Goal: Task Accomplishment & Management: Use online tool/utility

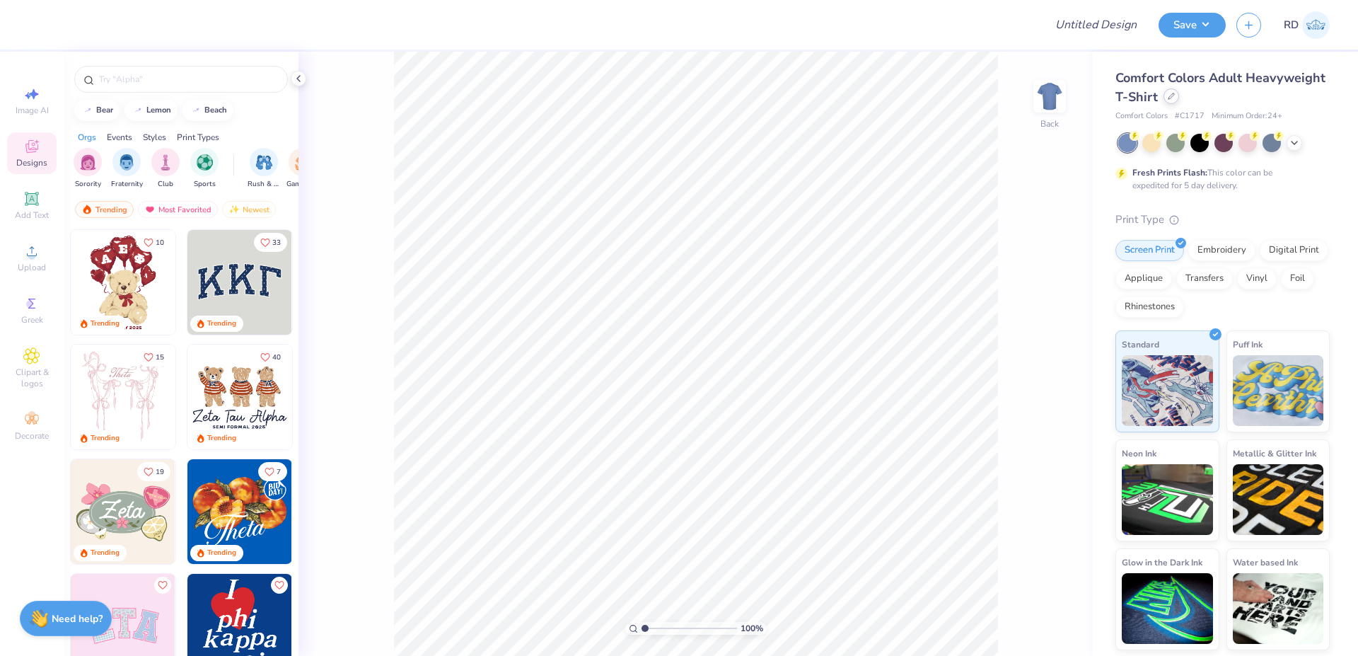
click at [1170, 91] on div at bounding box center [1172, 96] width 16 height 16
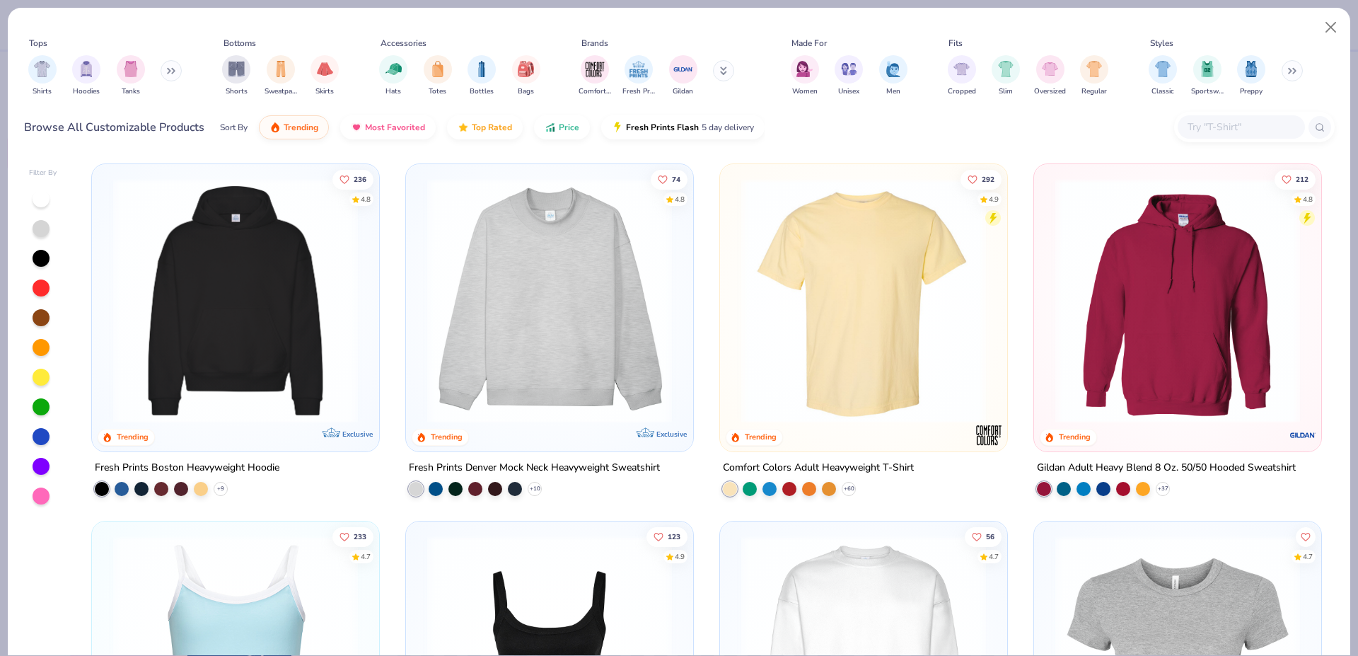
click at [1242, 134] on input "text" at bounding box center [1240, 127] width 109 height 16
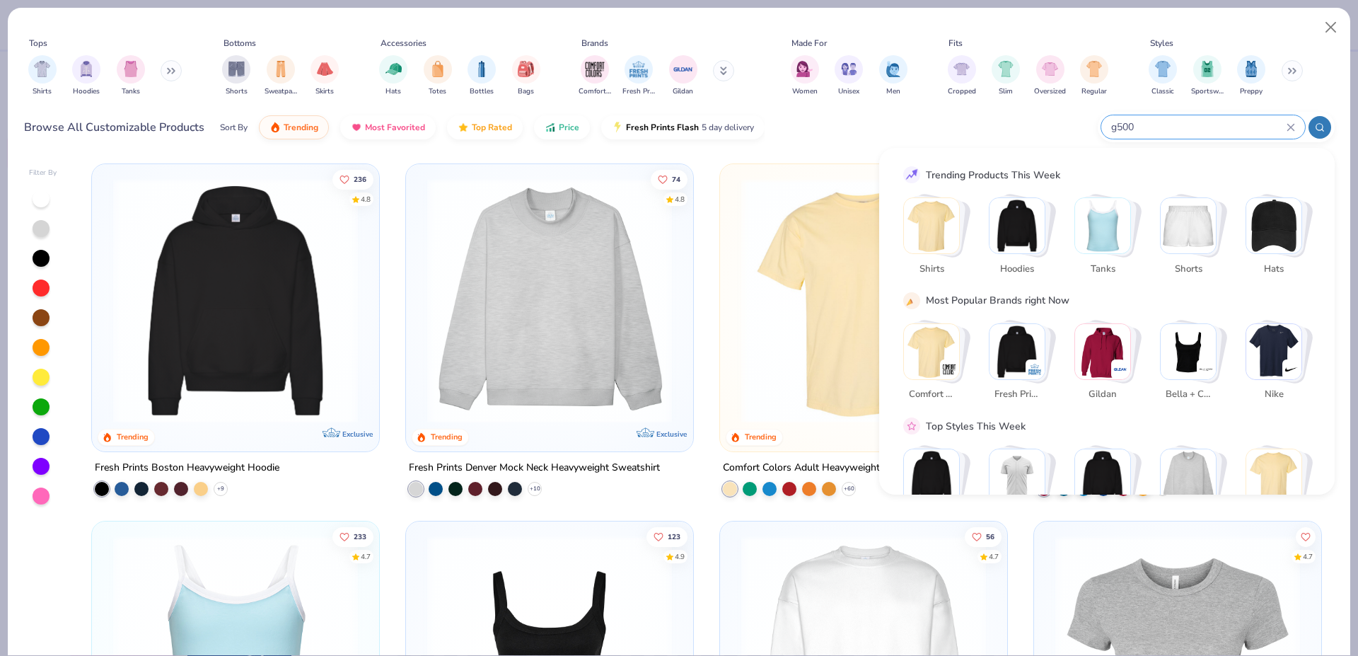
type input "g500"
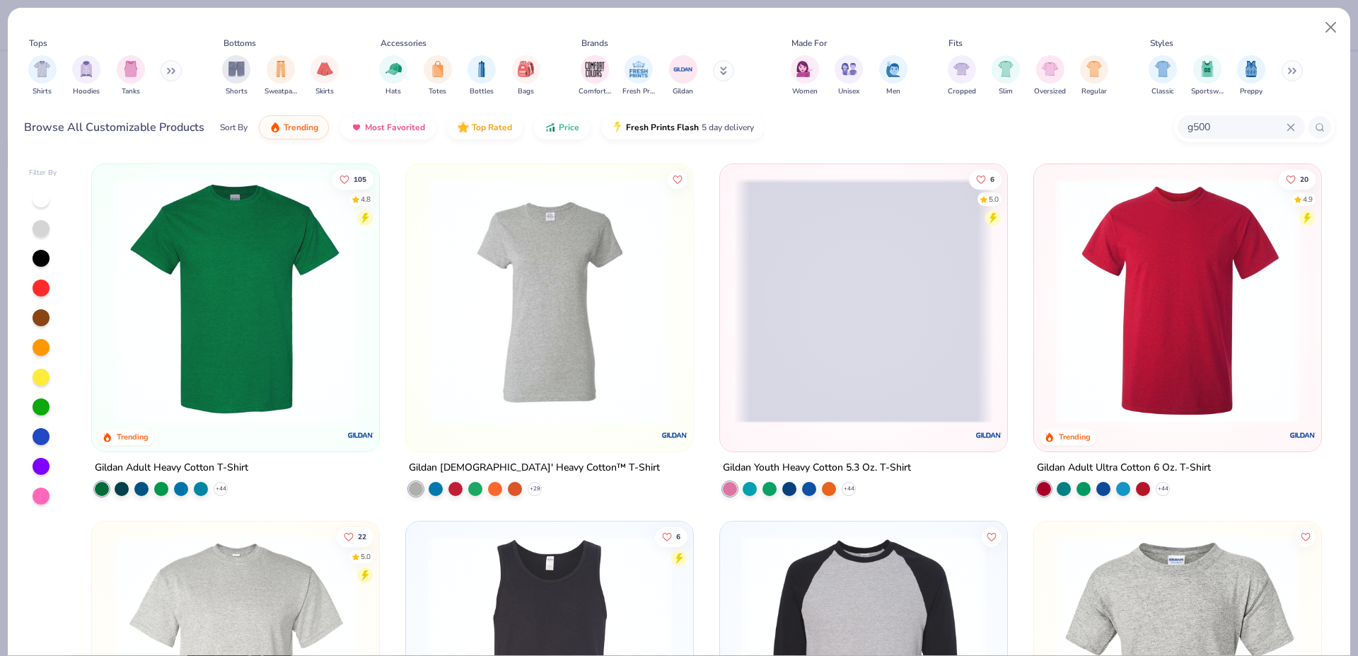
click at [282, 261] on img at bounding box center [235, 300] width 259 height 245
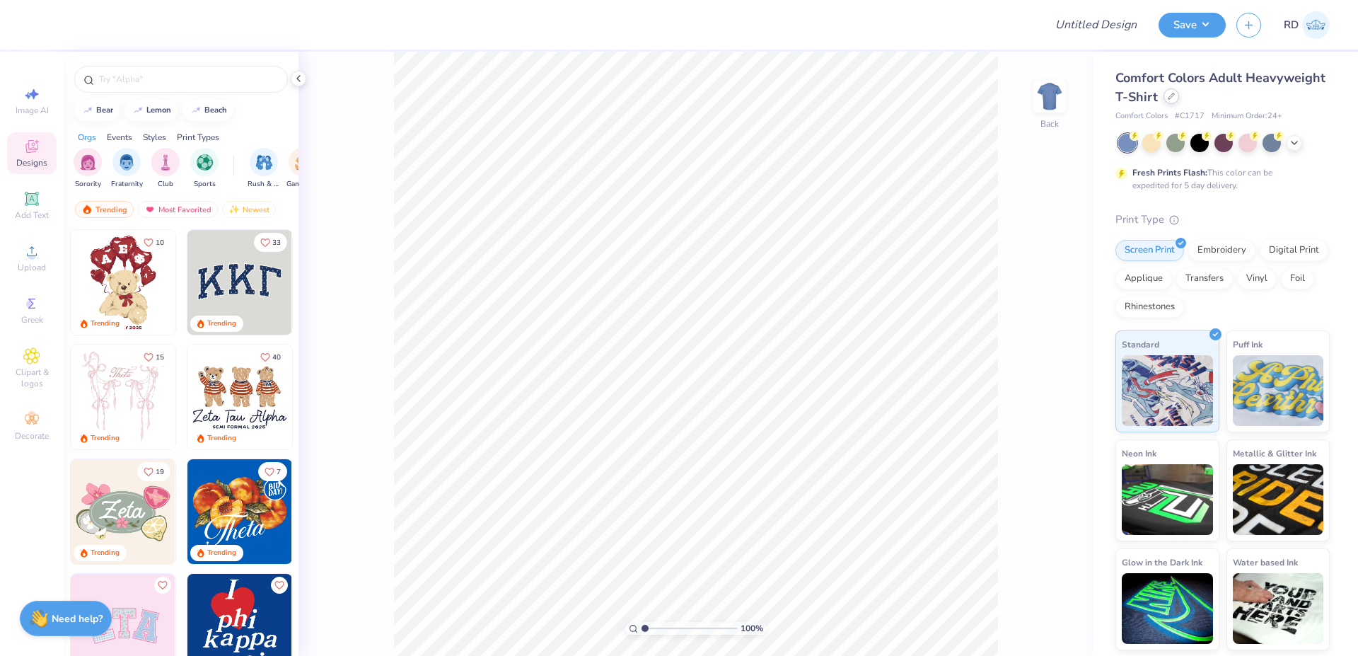
click at [1169, 93] on div at bounding box center [1172, 96] width 16 height 16
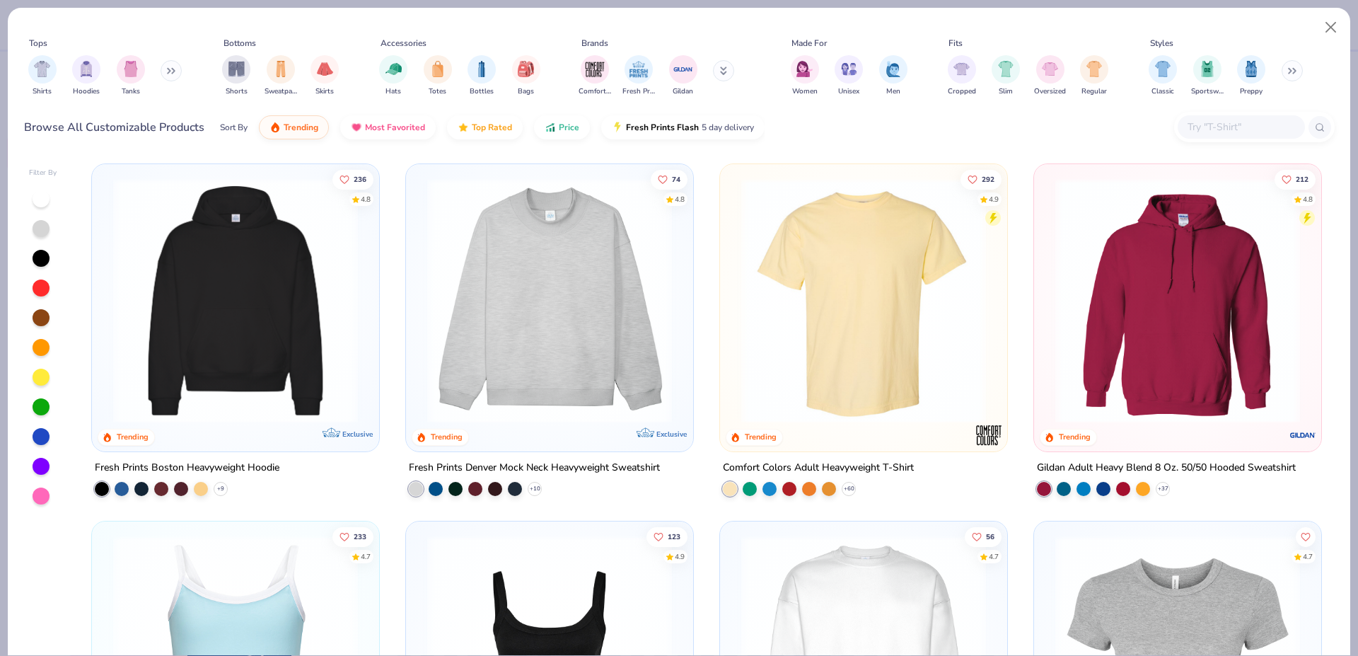
click at [1219, 126] on input "text" at bounding box center [1240, 127] width 109 height 16
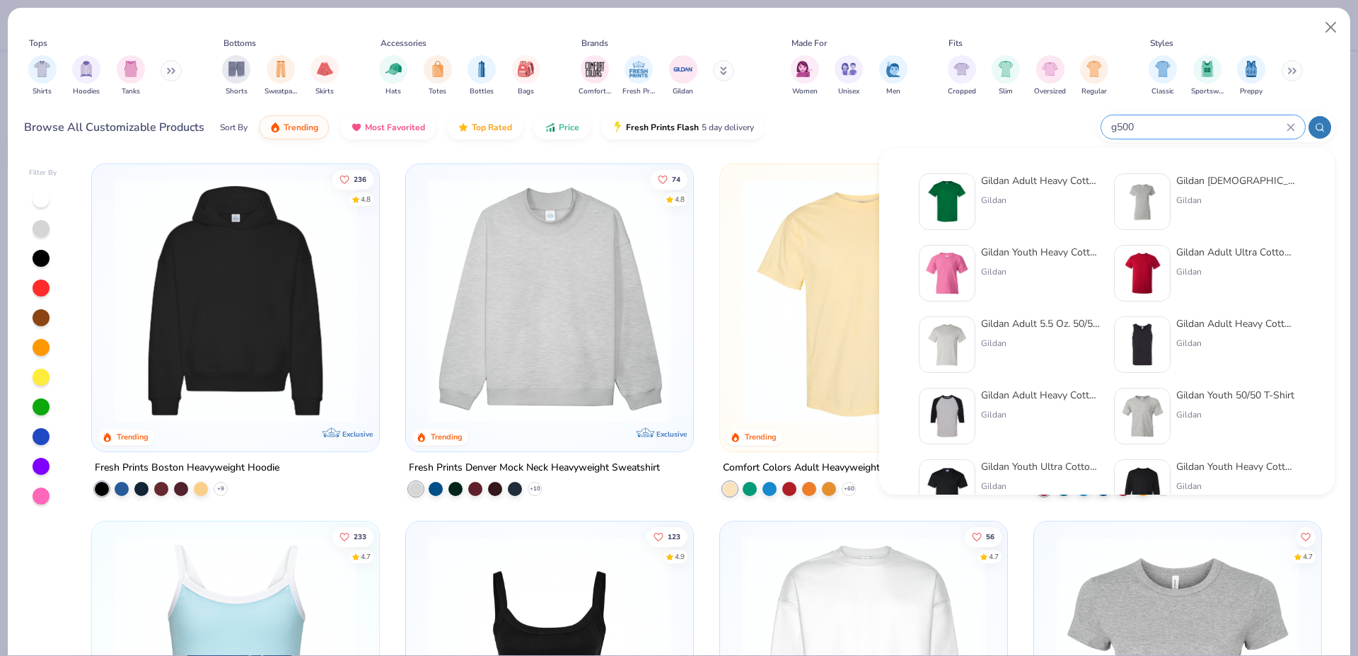
type input "g500"
click at [1013, 186] on div "Gildan Adult Heavy Cotton T-Shirt" at bounding box center [1040, 180] width 119 height 15
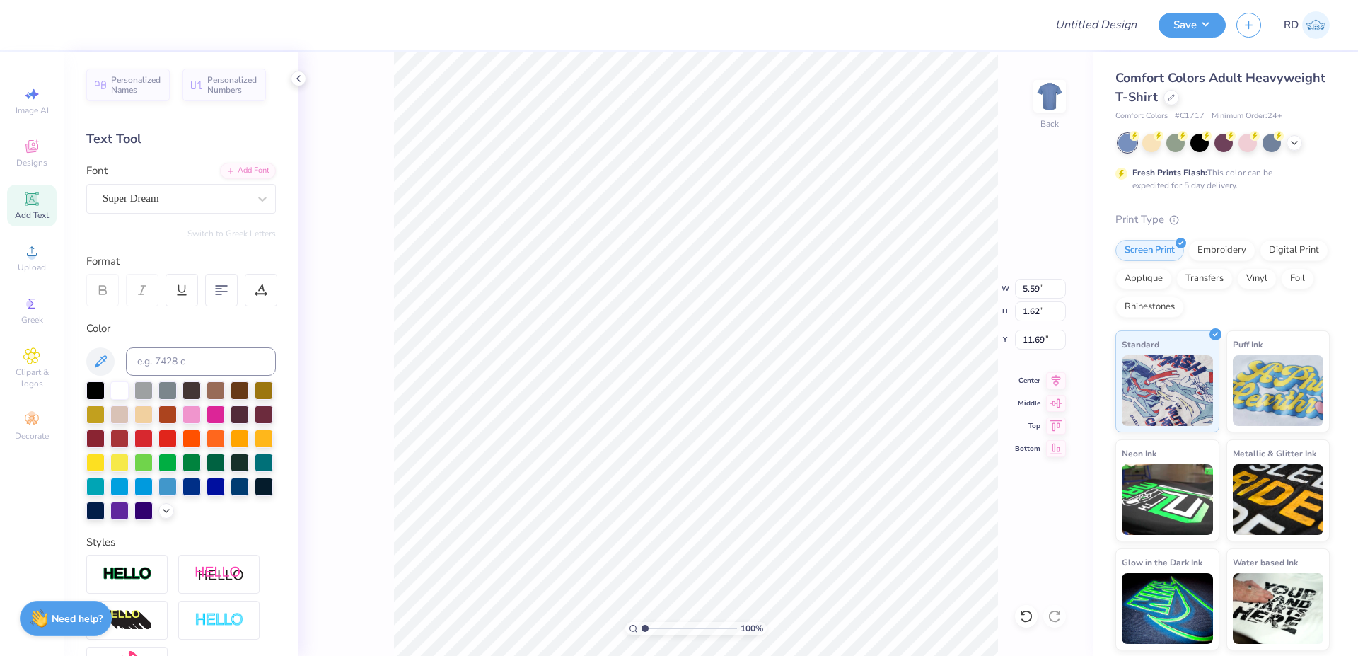
scroll to position [0, 4]
type textarea "PHI PSI"
click at [224, 171] on div "Add Font" at bounding box center [248, 169] width 56 height 16
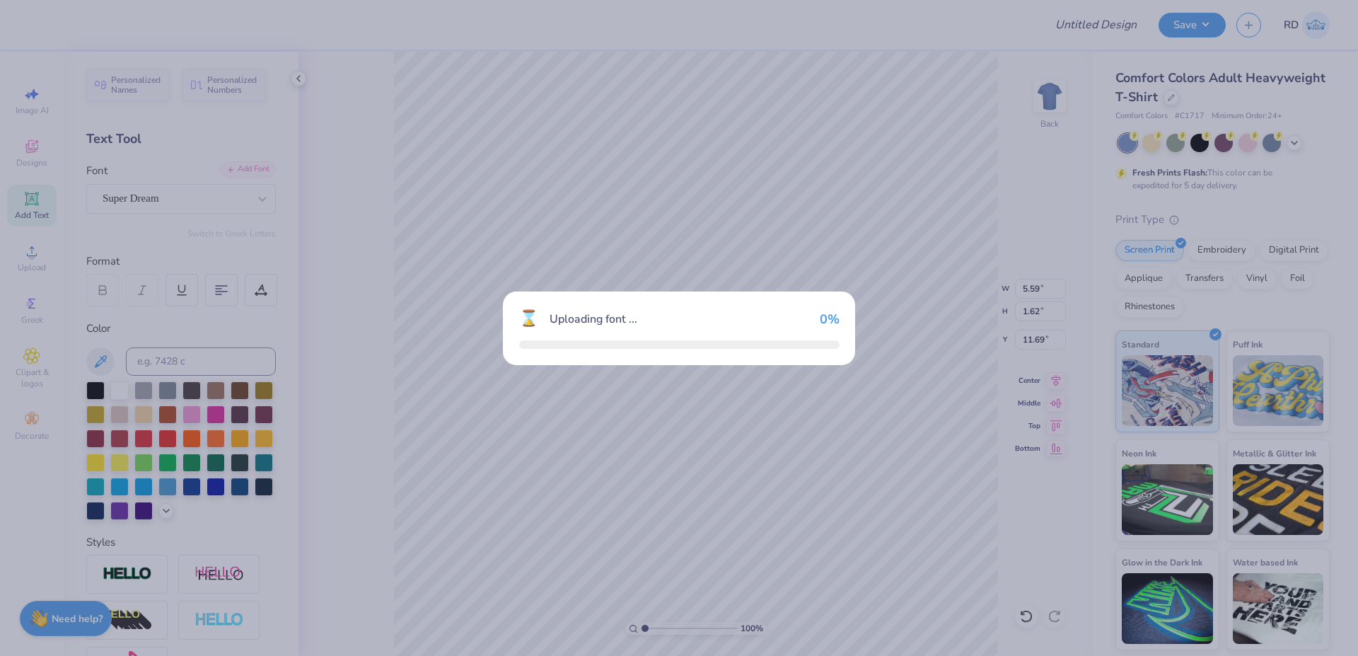
type input "7.64"
type input "1.68"
type input "11.66"
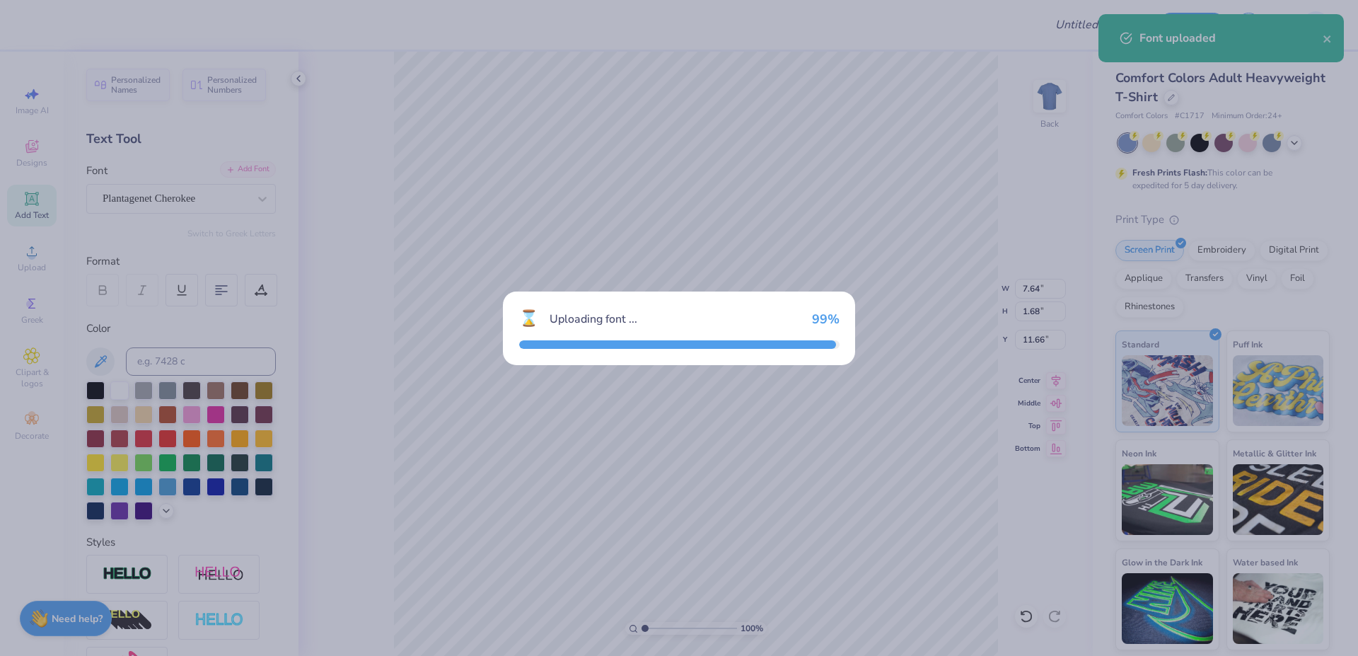
type input "7.98"
type input "1.62"
type input "11.69"
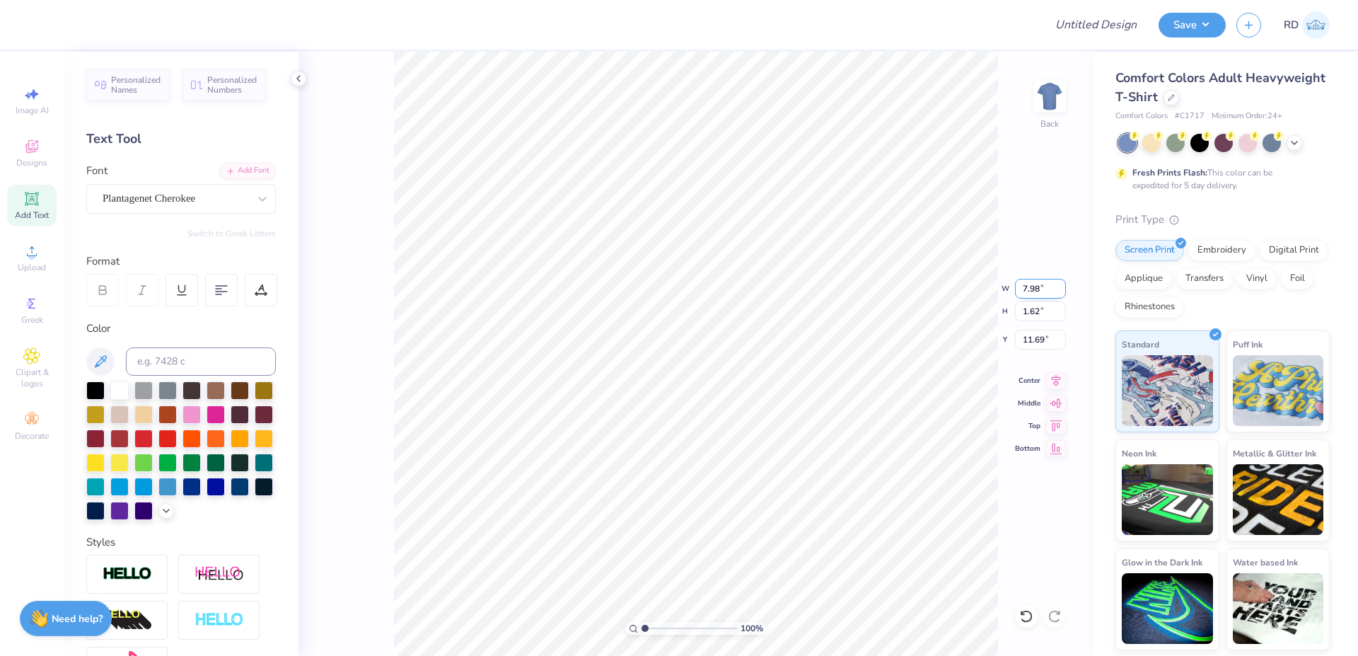
click at [1038, 288] on input "7.98" at bounding box center [1040, 289] width 51 height 20
paste input "2.329"
type input "2.33"
type input "0.47"
type input "12.26"
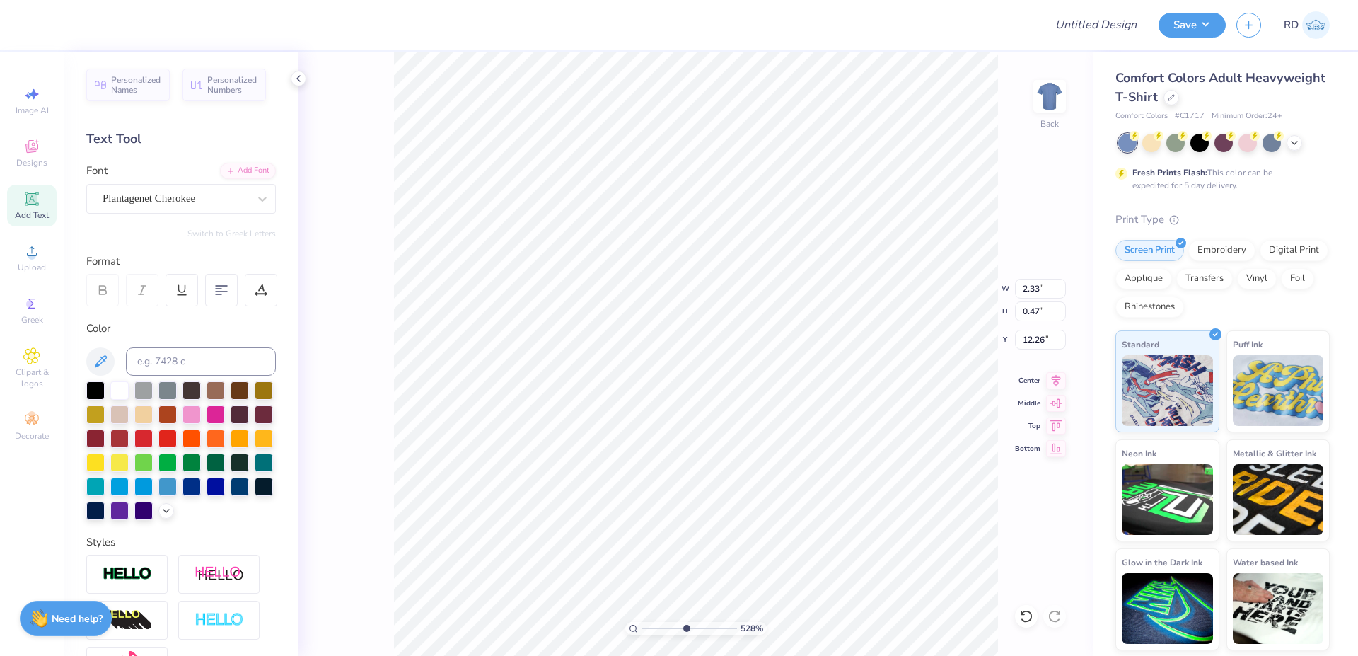
click at [685, 627] on input "range" at bounding box center [689, 628] width 95 height 13
type input "5.28"
click at [685, 388] on li "Duplicate" at bounding box center [689, 390] width 111 height 28
type input "13.12"
click at [238, 168] on div "Add Font" at bounding box center [248, 169] width 56 height 16
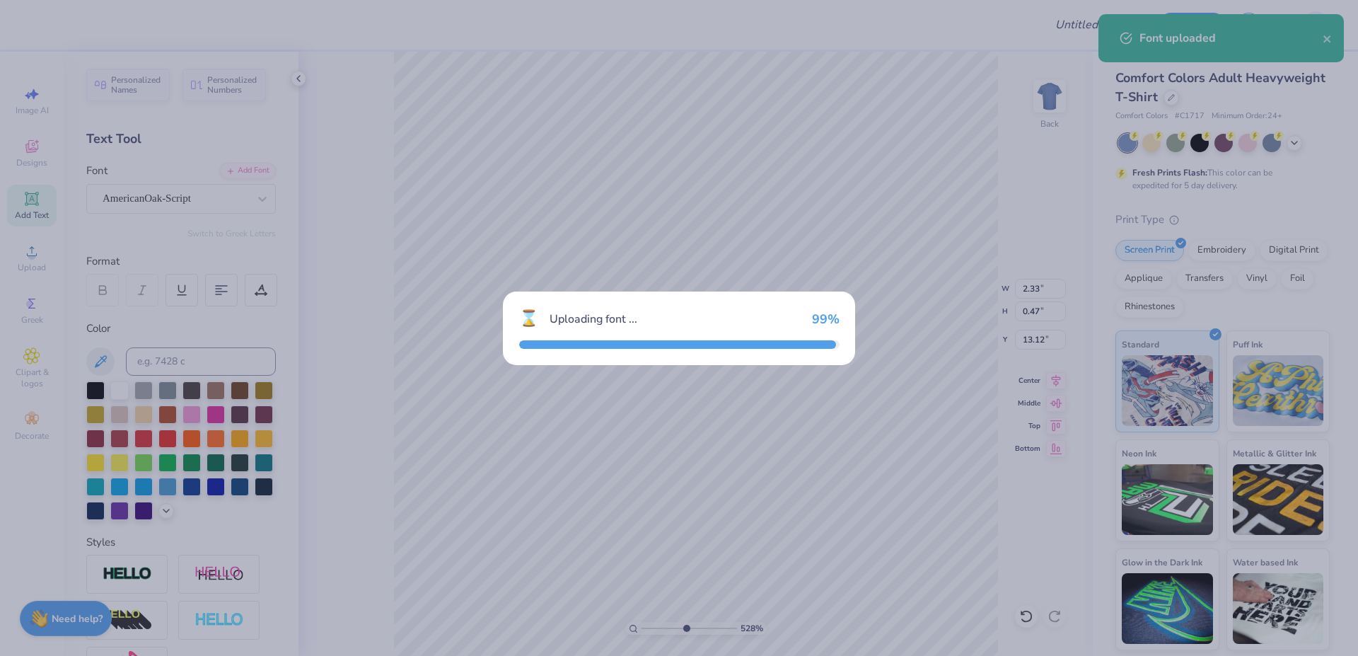
type input "4.69"
type input "0.69"
type input "13.01"
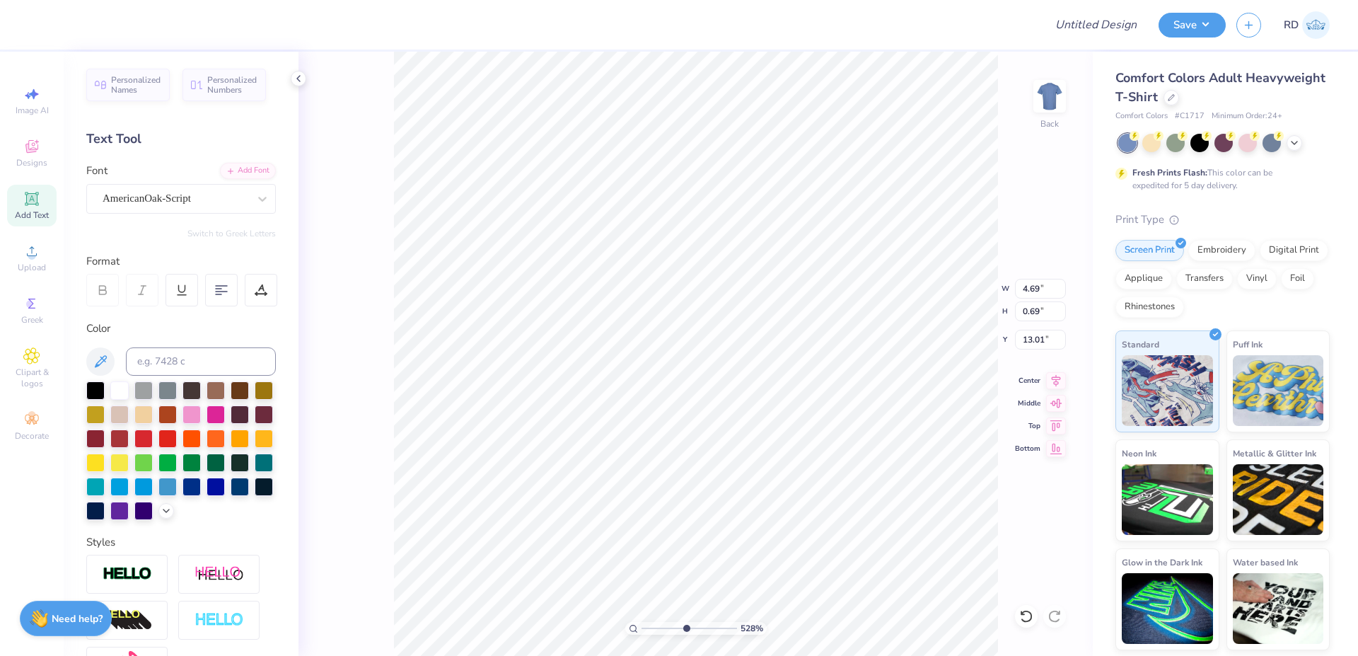
scroll to position [0, 4]
type textarea "Rush 2025"
click at [1031, 296] on input "4.69" at bounding box center [1040, 289] width 51 height 20
type input "3.78"
type input "0.70"
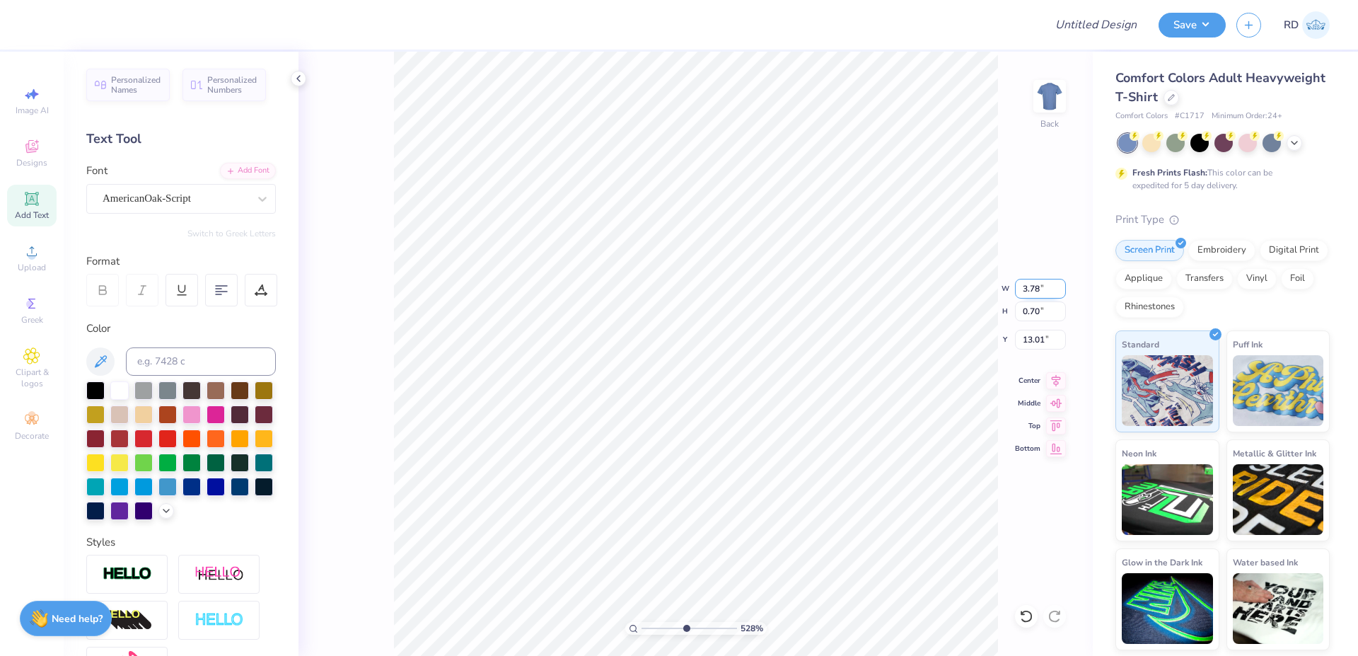
paste input "60"
type input "3.60"
type input "0.67"
type input "12.03"
drag, startPoint x: 657, startPoint y: 628, endPoint x: 647, endPoint y: 630, distance: 10.1
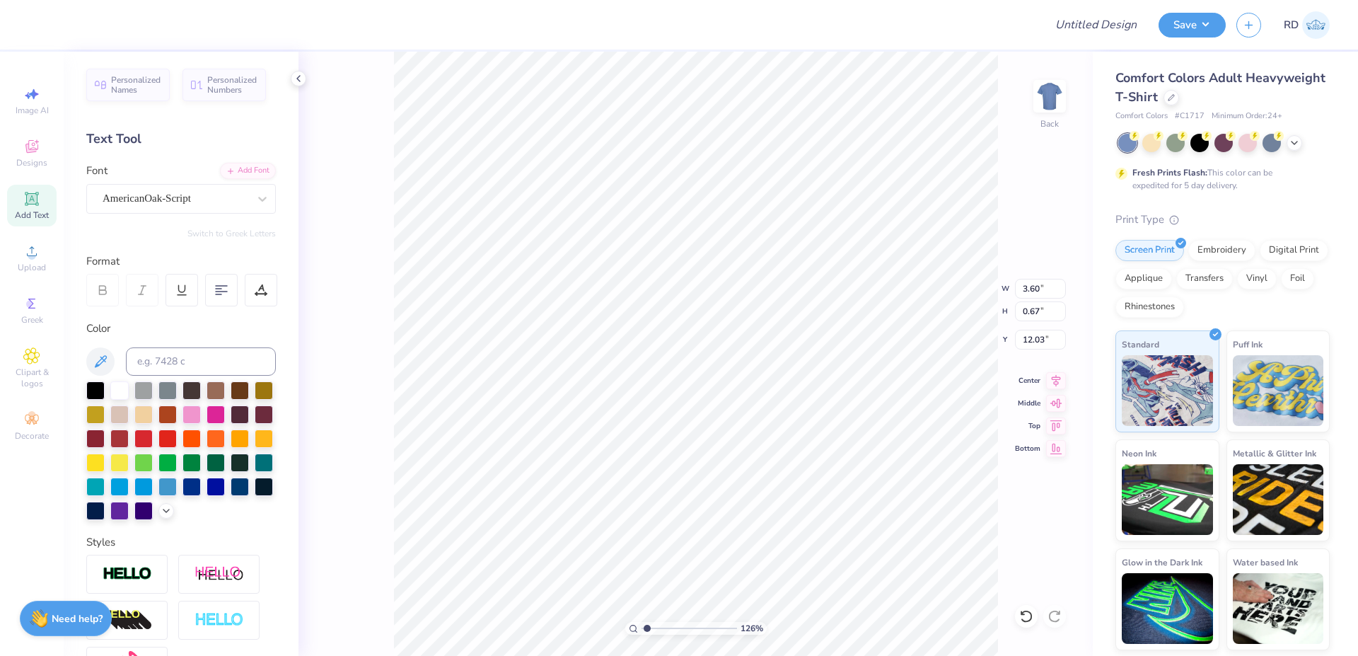
click at [647, 630] on input "range" at bounding box center [689, 628] width 95 height 13
type input "1.26"
click at [35, 260] on div "Upload" at bounding box center [32, 258] width 50 height 42
click at [1177, 100] on div at bounding box center [1172, 96] width 16 height 16
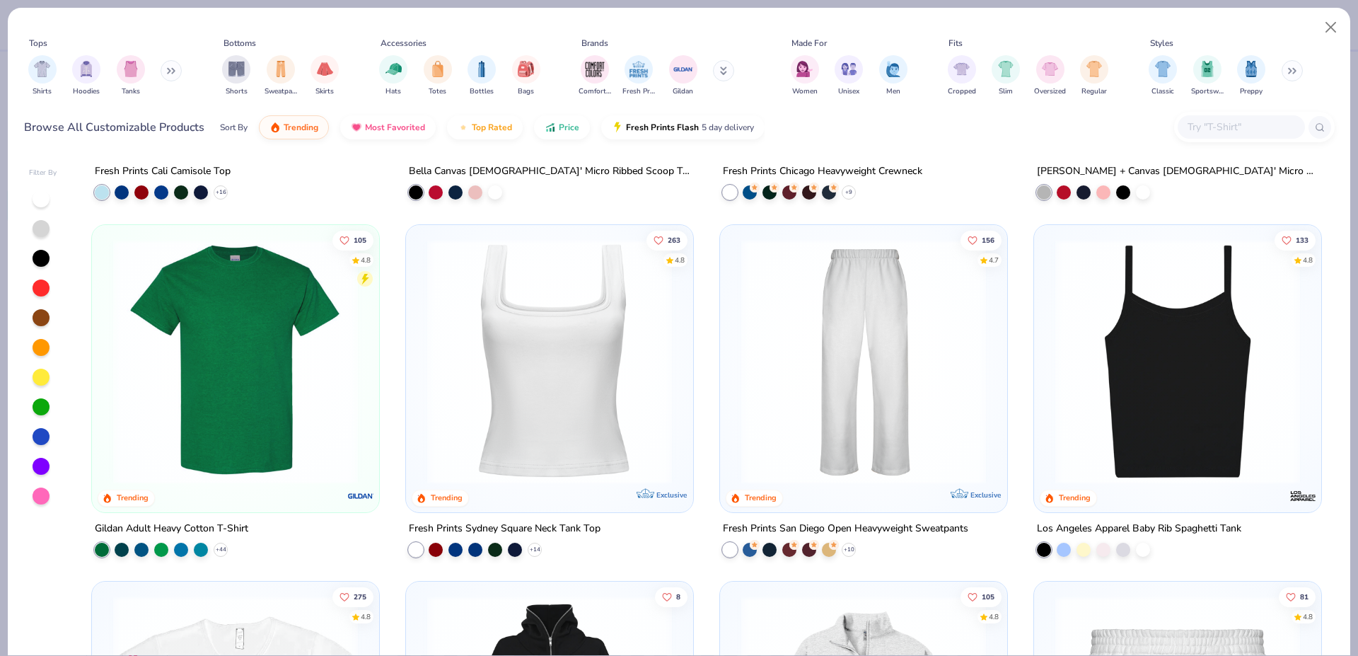
scroll to position [280, 0]
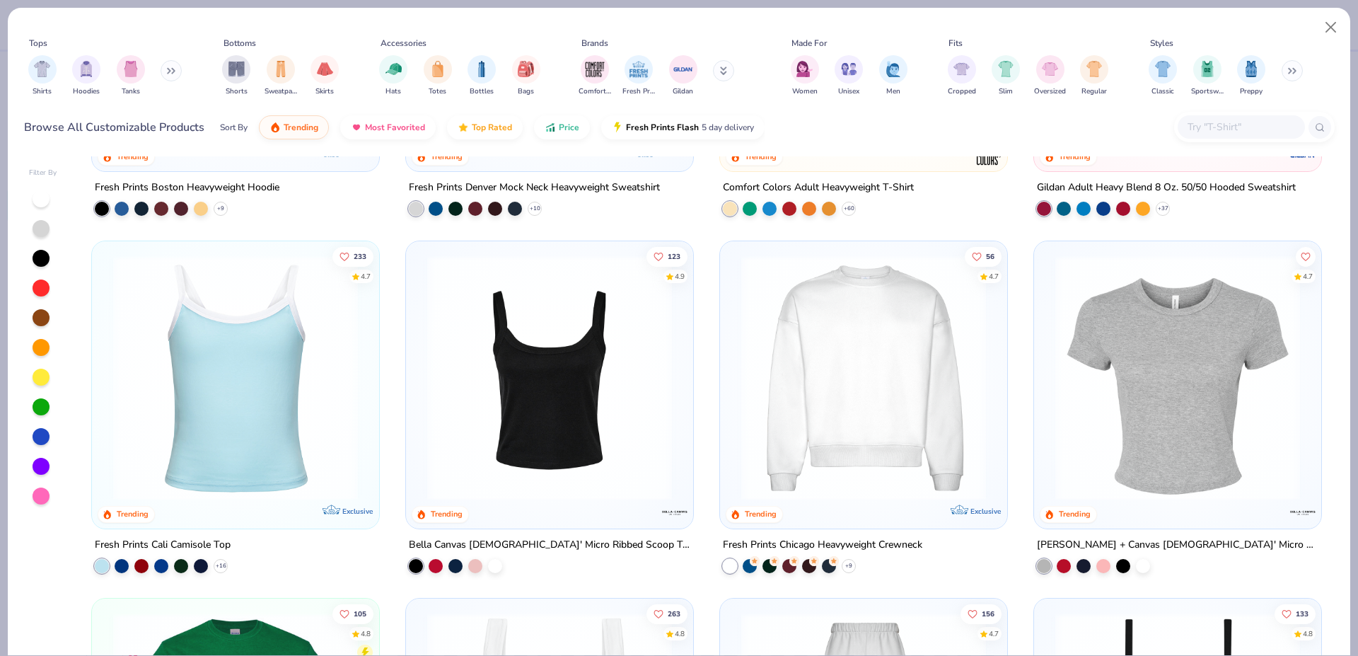
click at [1212, 130] on input "text" at bounding box center [1240, 127] width 109 height 16
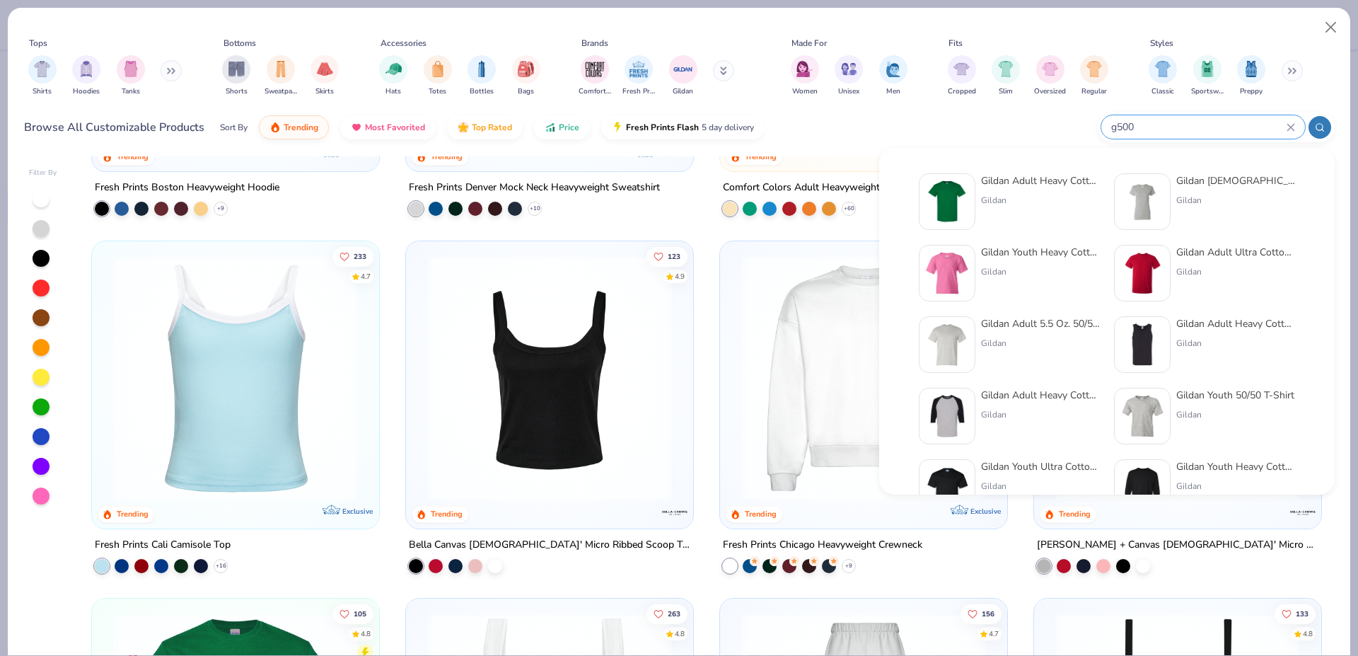
type input "g500"
click at [960, 191] on img at bounding box center [947, 202] width 44 height 44
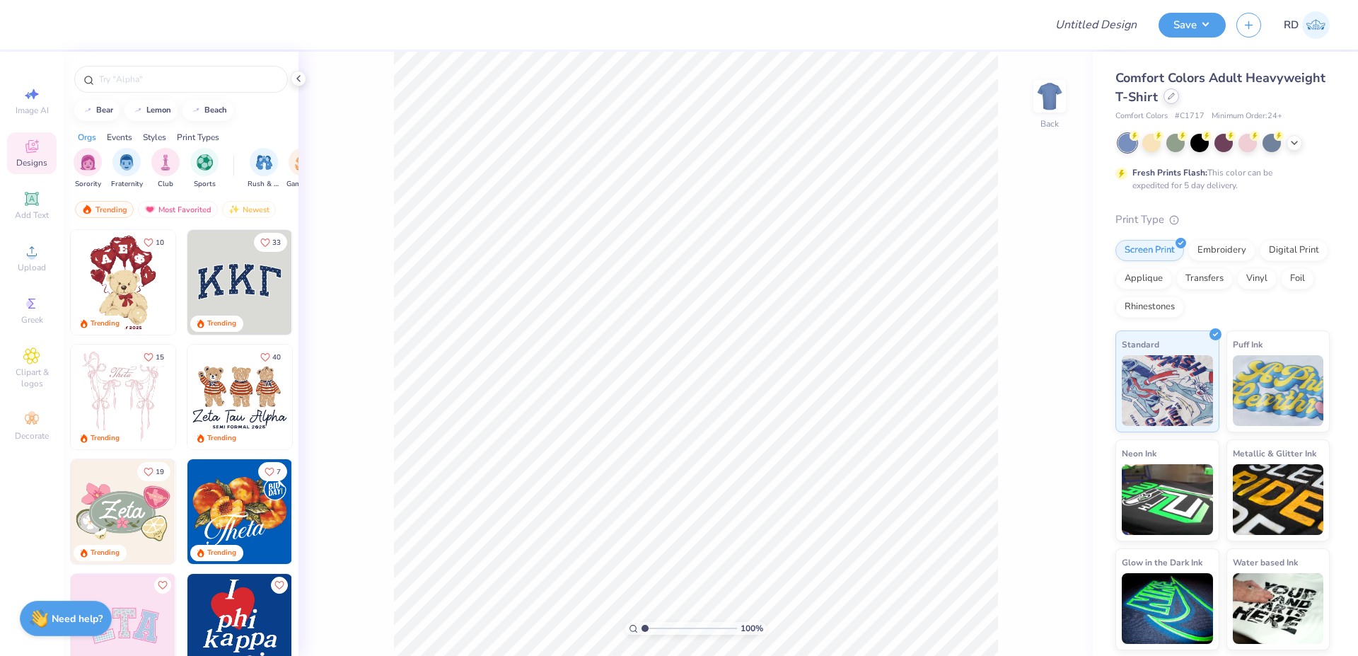
click at [1169, 99] on icon at bounding box center [1171, 96] width 7 height 7
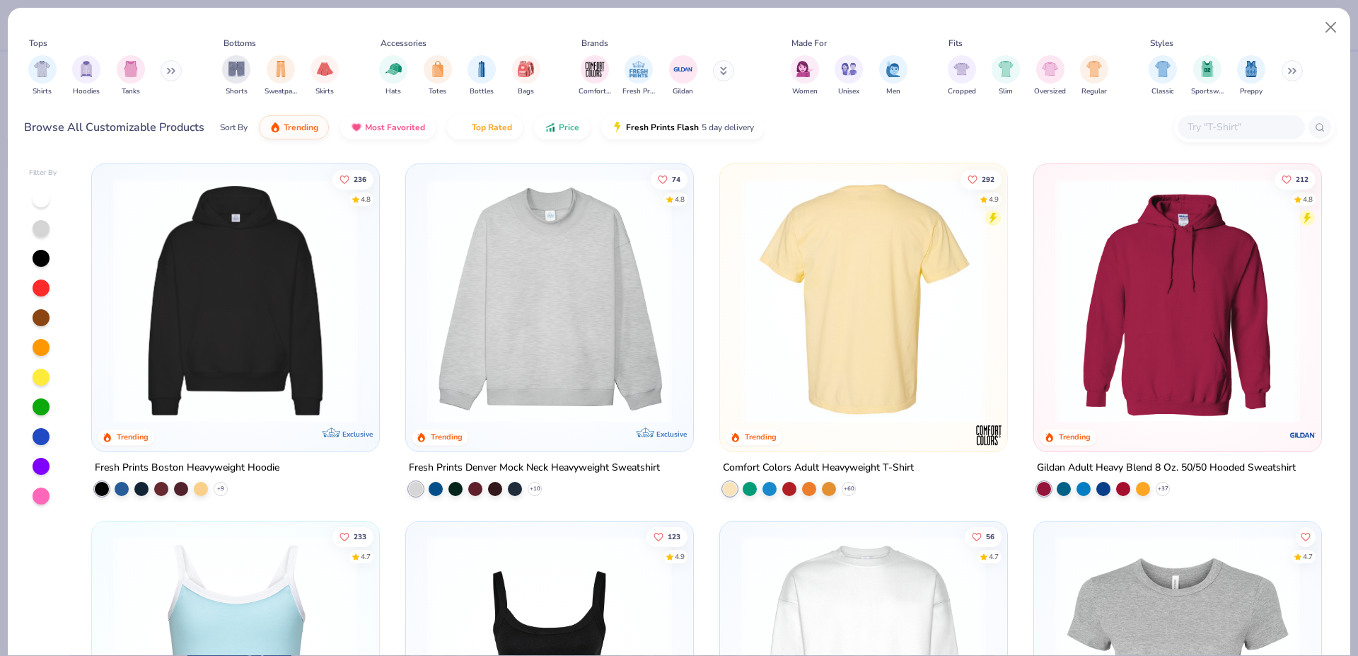
scroll to position [280, 0]
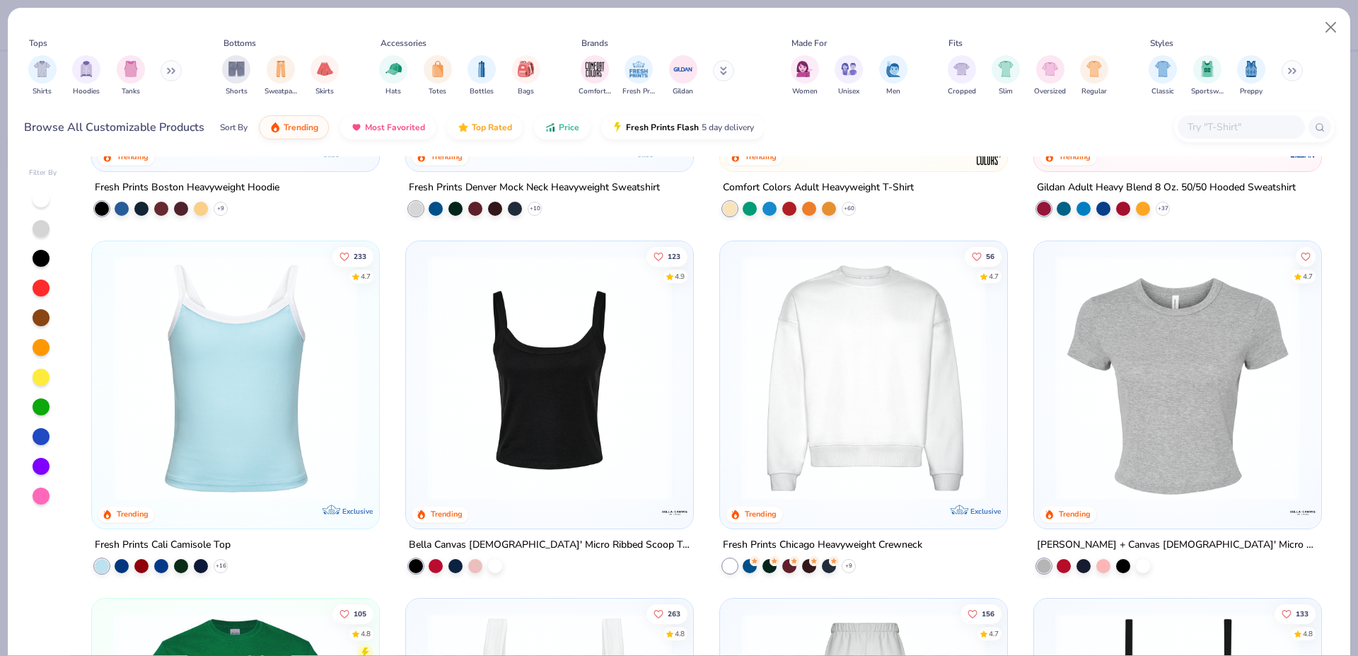
click at [874, 375] on img at bounding box center [863, 377] width 259 height 245
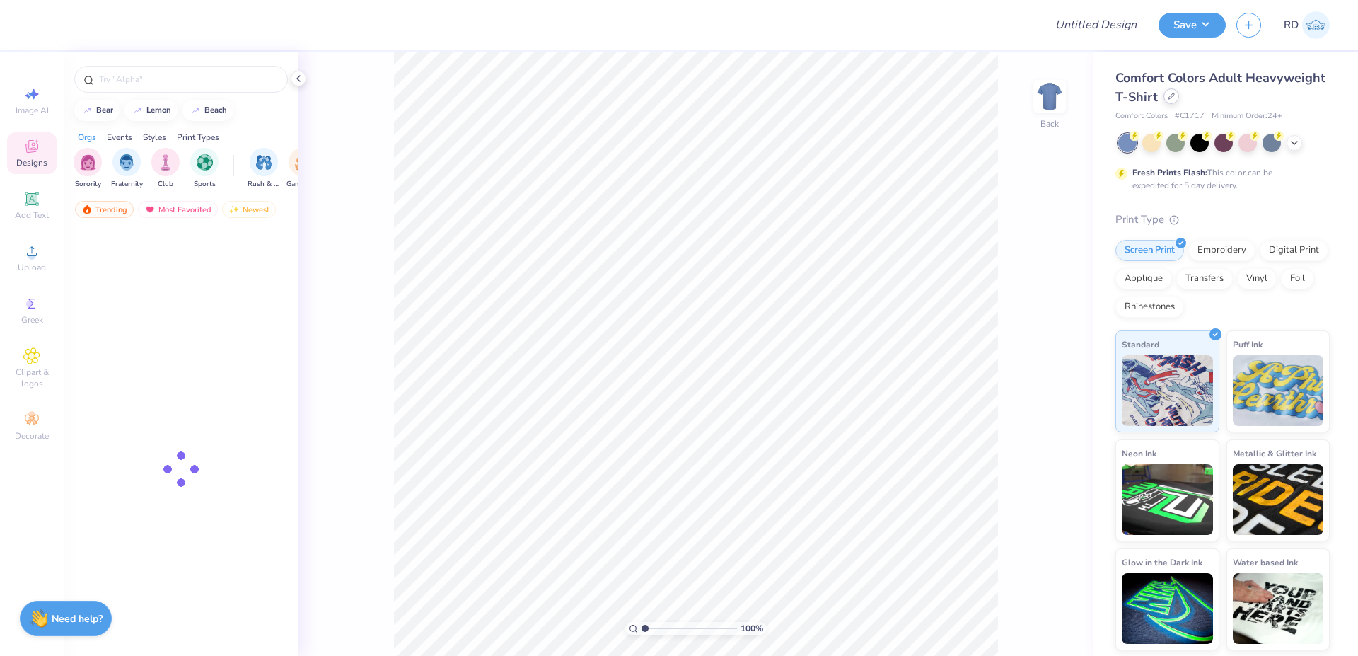
click at [1166, 96] on div at bounding box center [1172, 96] width 16 height 16
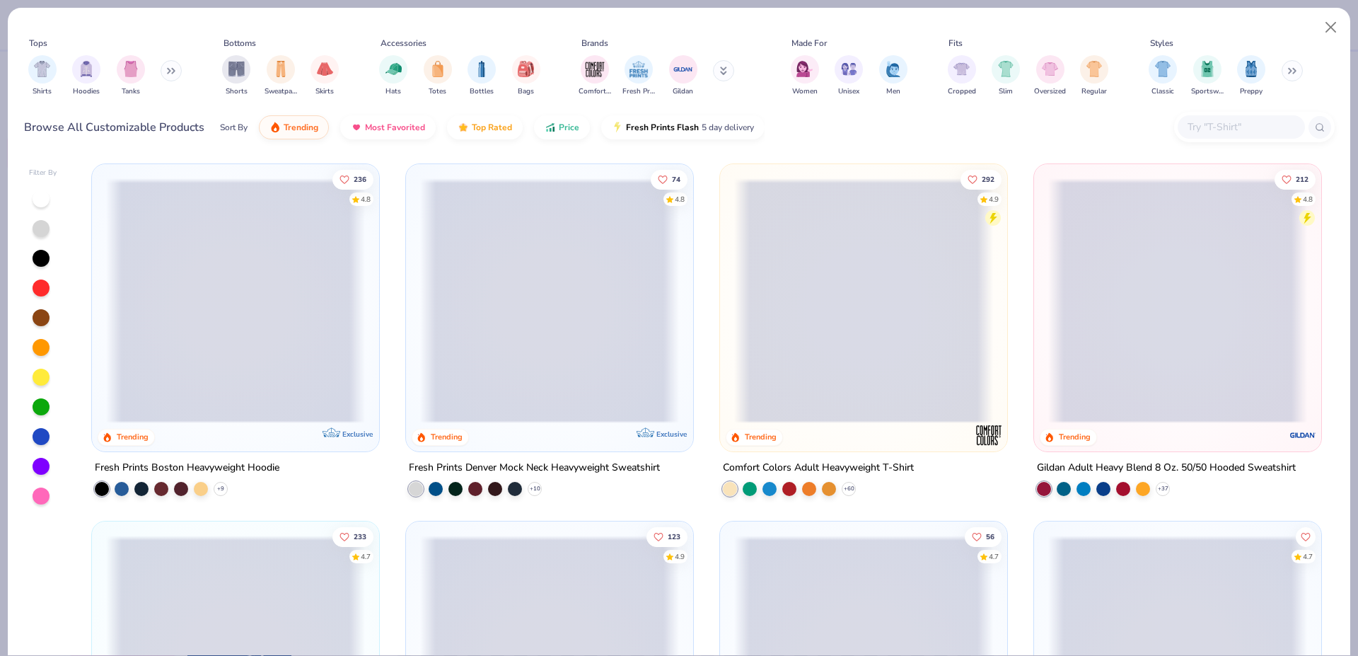
click at [1203, 123] on input "text" at bounding box center [1240, 127] width 109 height 16
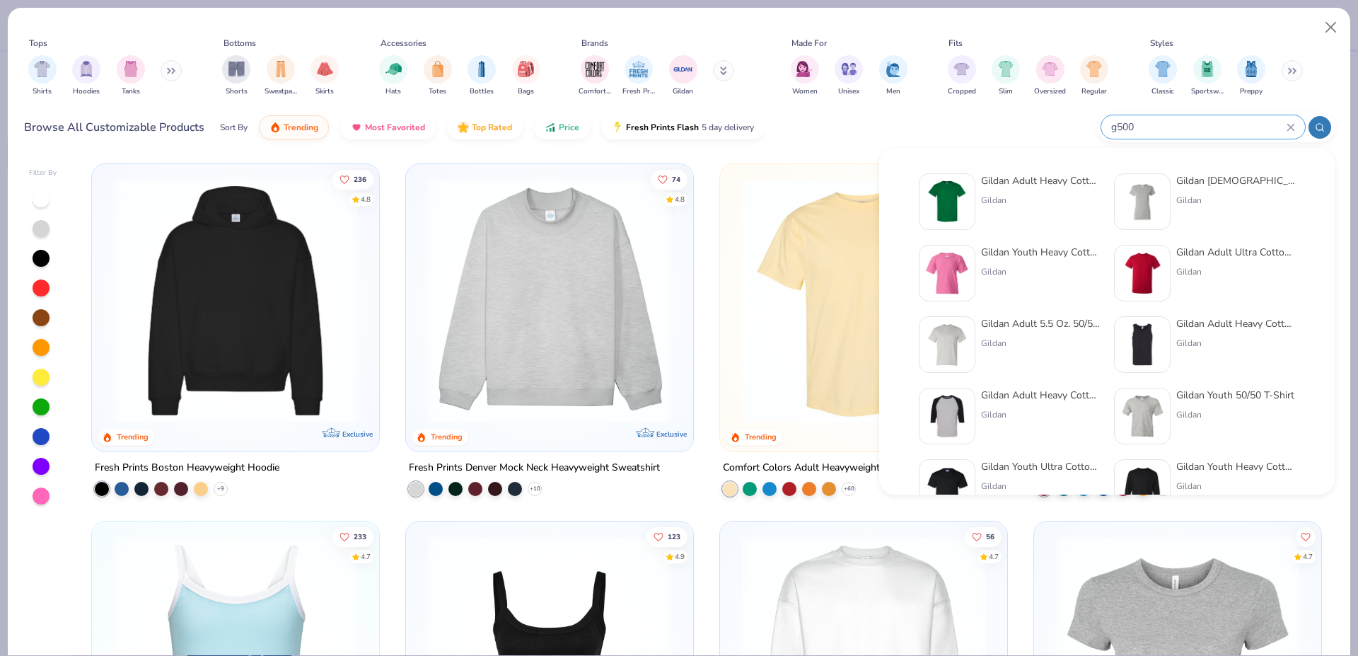
type input "g500"
click at [941, 204] on img at bounding box center [947, 202] width 44 height 44
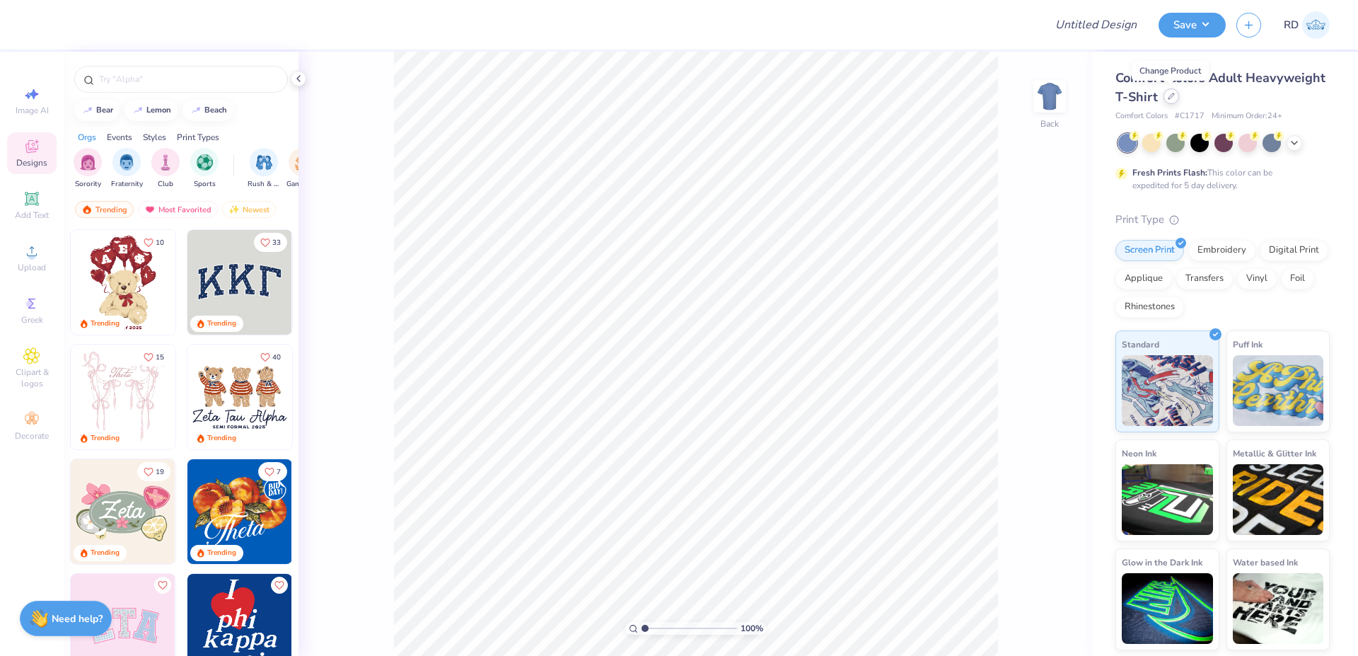
click at [1173, 102] on div at bounding box center [1172, 96] width 16 height 16
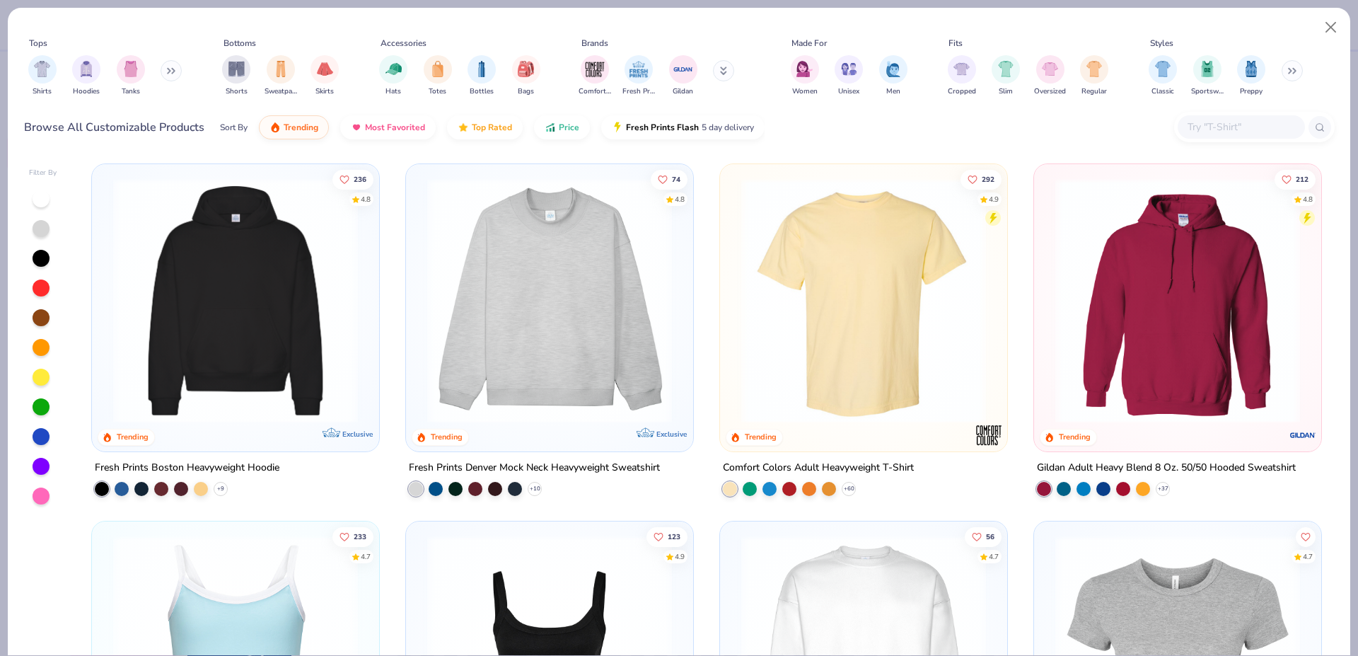
click at [886, 293] on img at bounding box center [863, 300] width 259 height 245
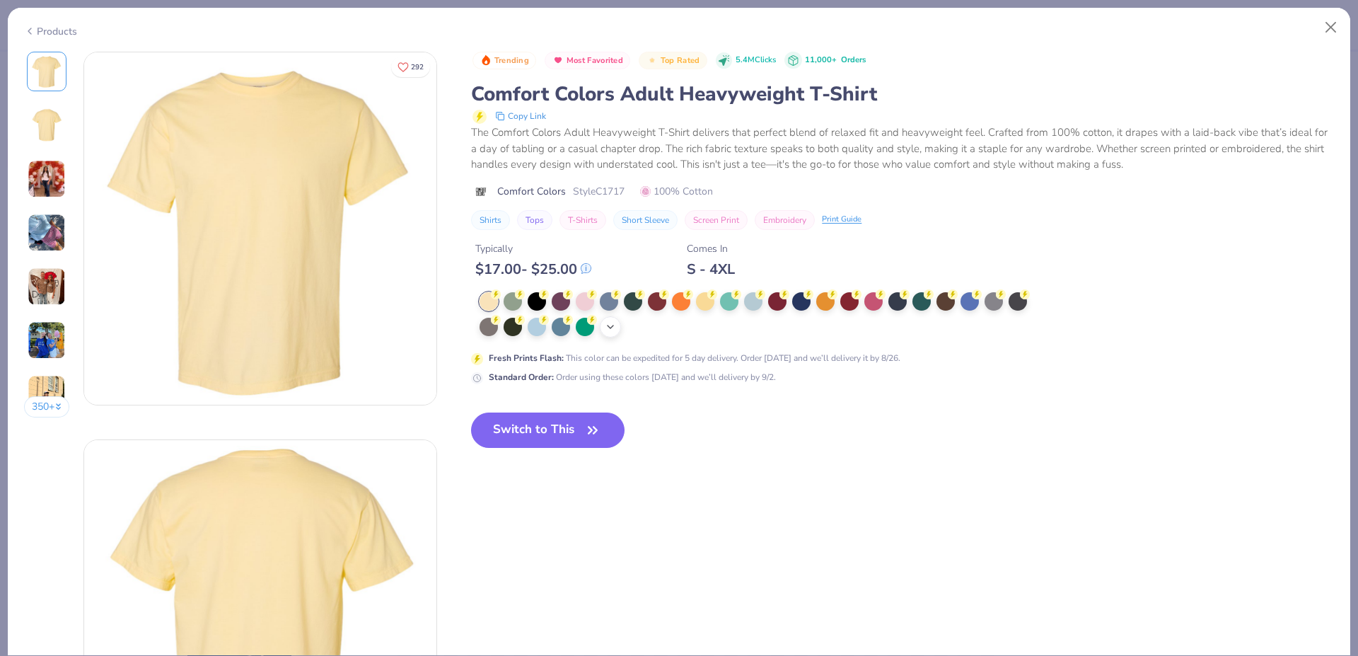
click at [610, 320] on div "+ 38" at bounding box center [610, 326] width 21 height 21
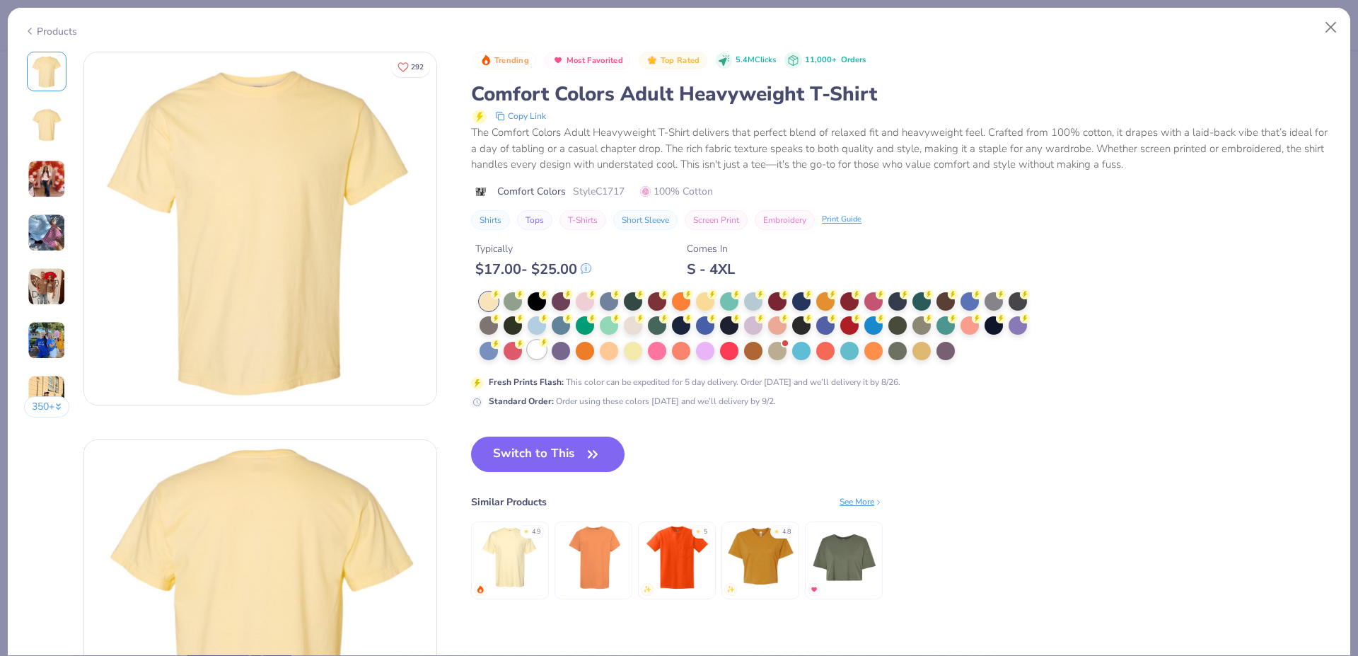
click at [543, 356] on div at bounding box center [537, 349] width 18 height 18
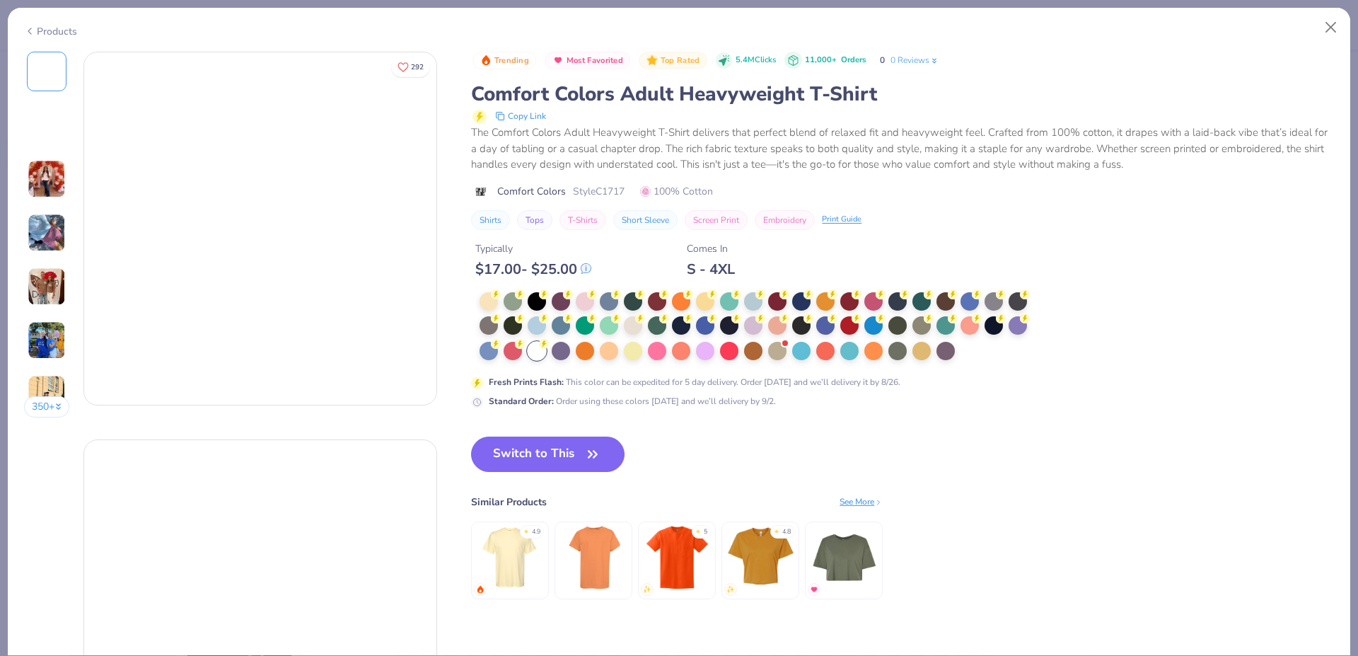
click at [543, 356] on div at bounding box center [537, 351] width 18 height 18
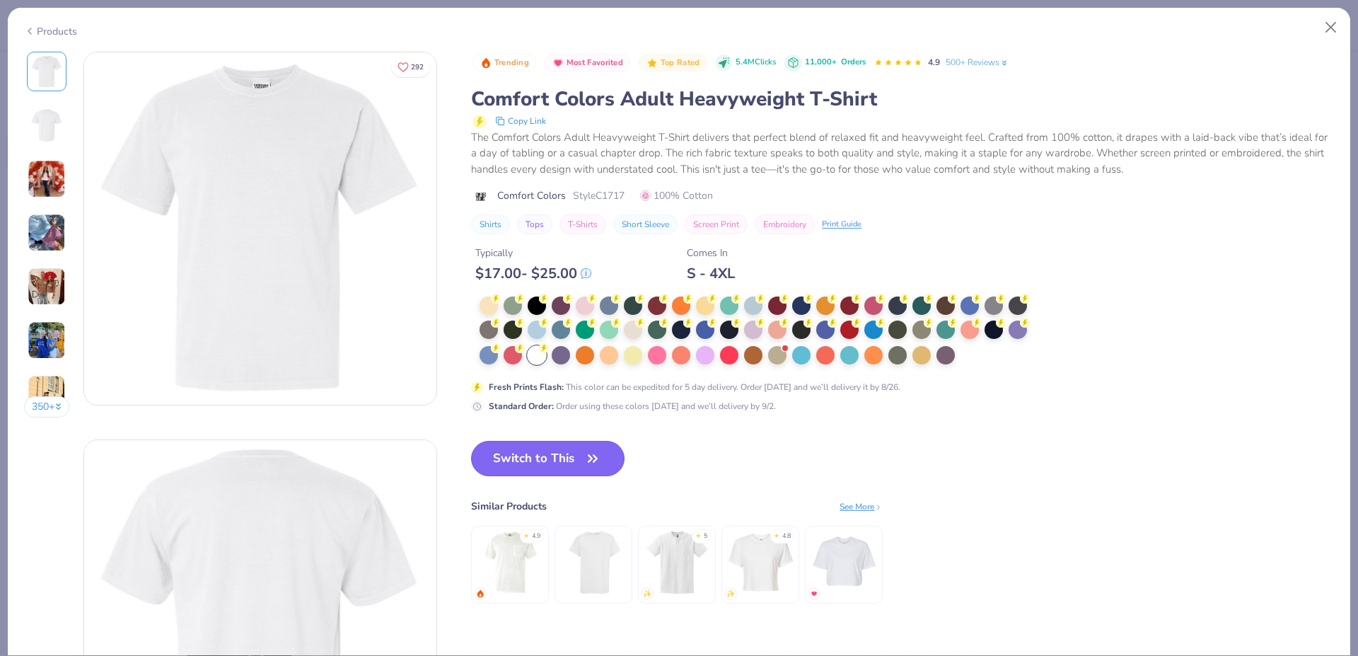
click at [585, 461] on span "button" at bounding box center [593, 458] width 20 height 20
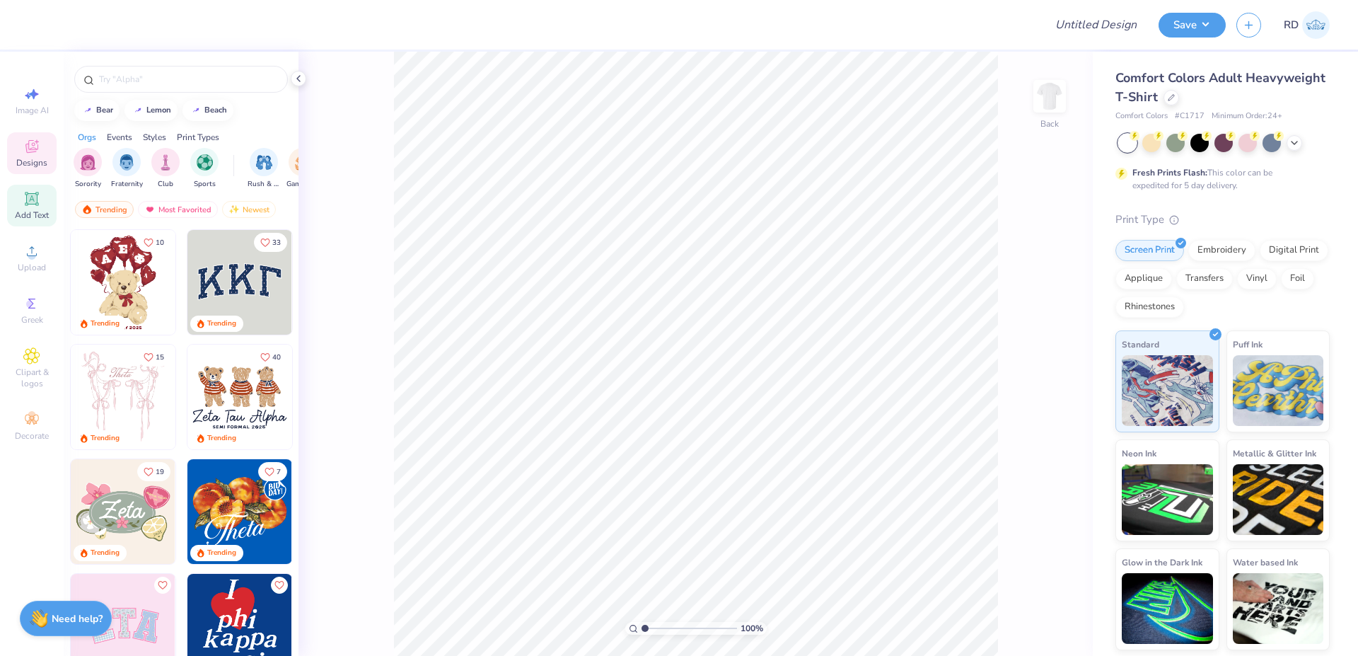
click at [33, 201] on icon at bounding box center [31, 198] width 11 height 11
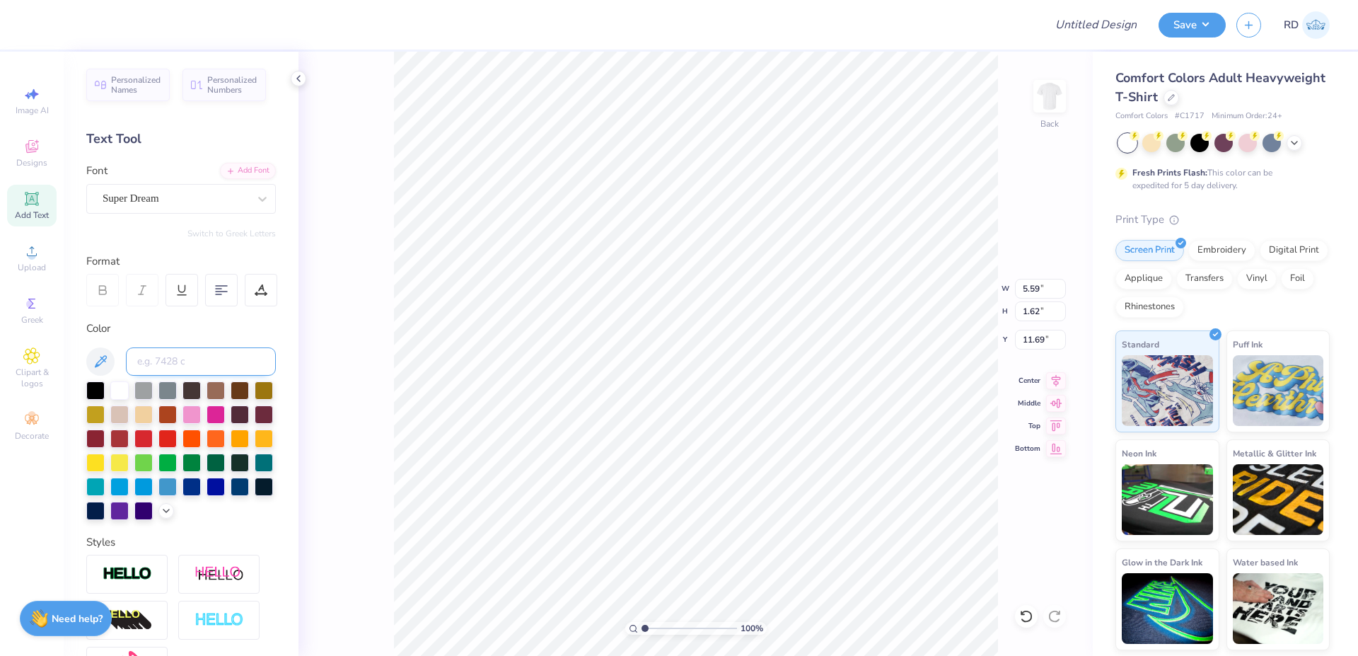
click at [168, 368] on input at bounding box center [201, 361] width 150 height 28
type input "3155"
click at [243, 168] on div "Add Font" at bounding box center [248, 169] width 56 height 16
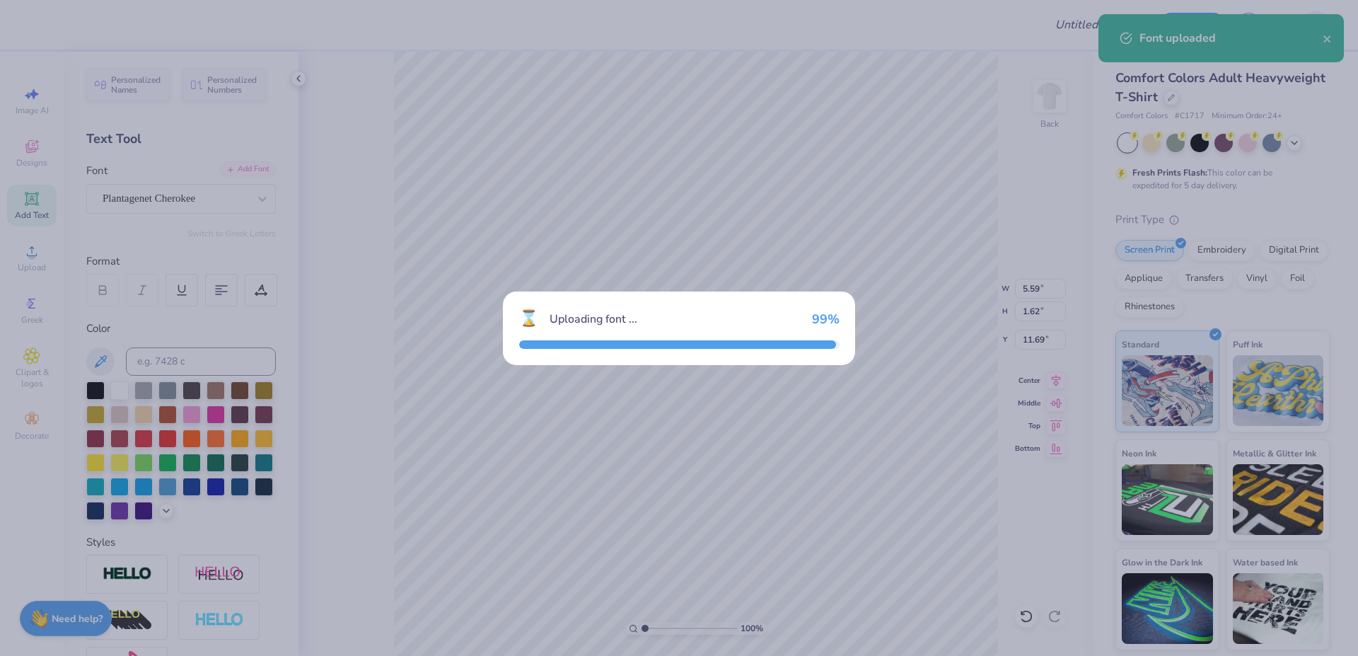
type input "5.94"
type input "1.57"
type input "11.71"
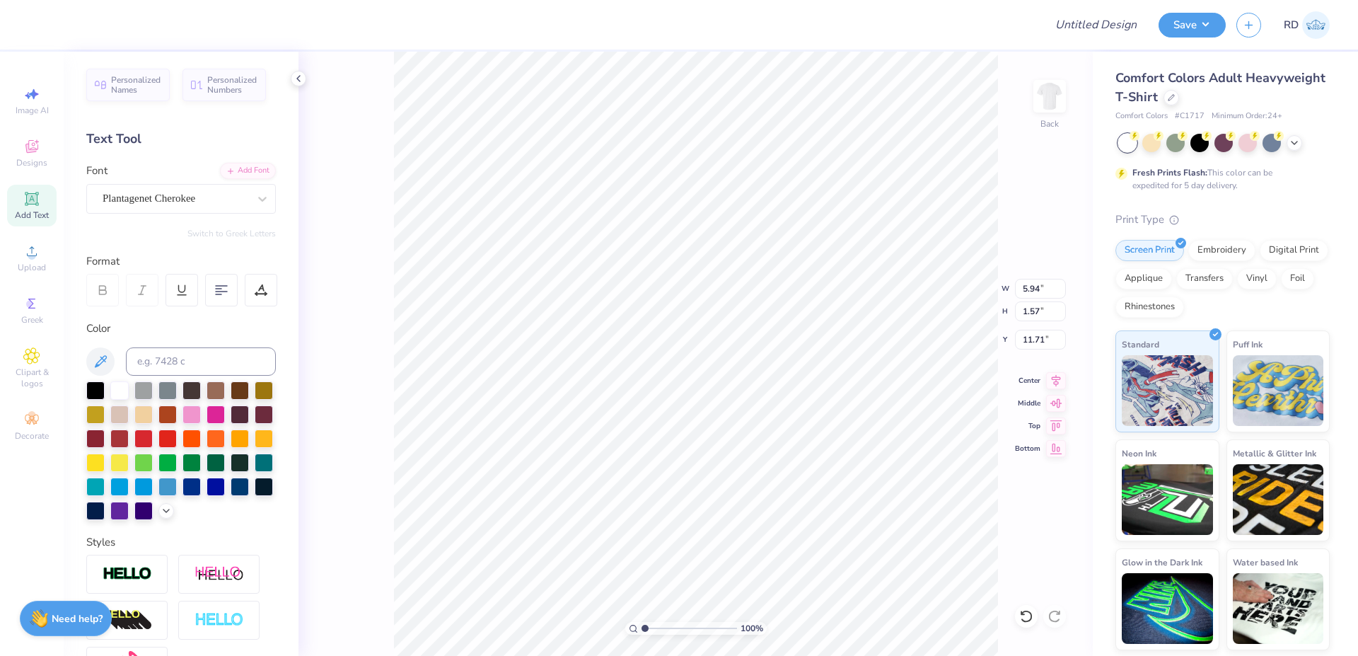
scroll to position [0, 4]
type textarea "PHI PSI"
click at [1036, 288] on input "5.94" at bounding box center [1040, 289] width 51 height 20
type input "7.98"
type input "1.62"
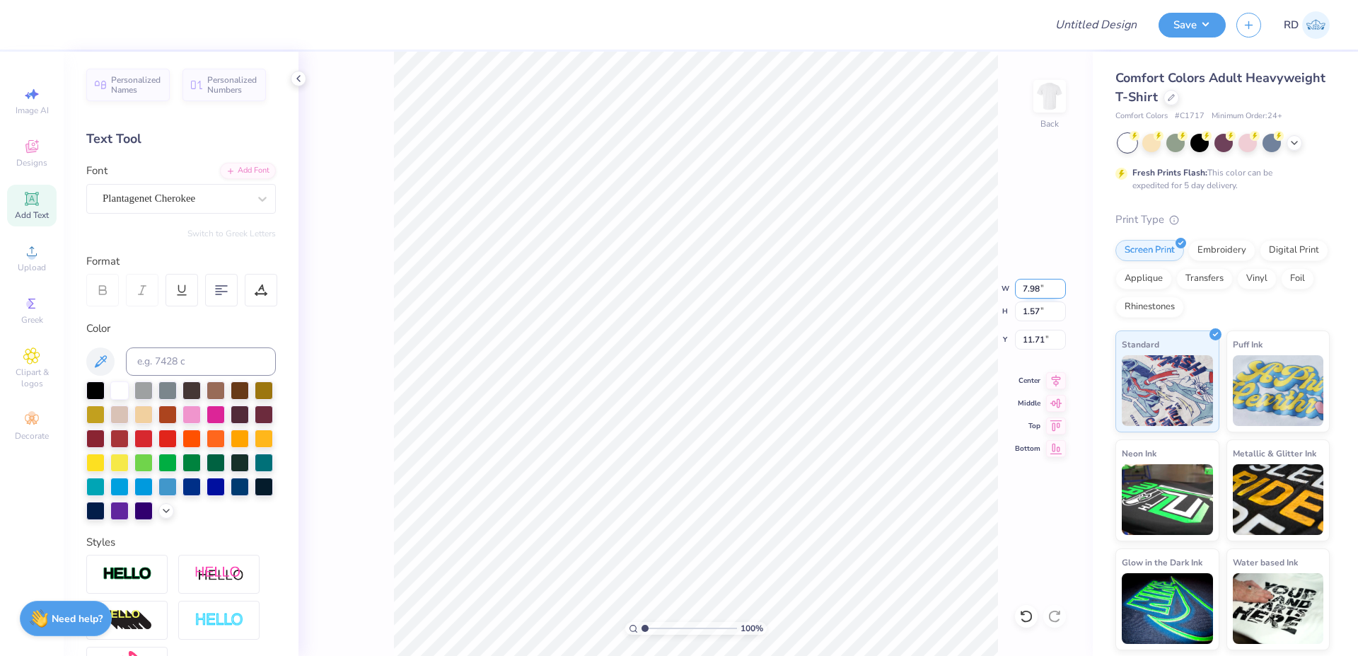
type input "11.69"
paste input "number"
paste input "2.32"
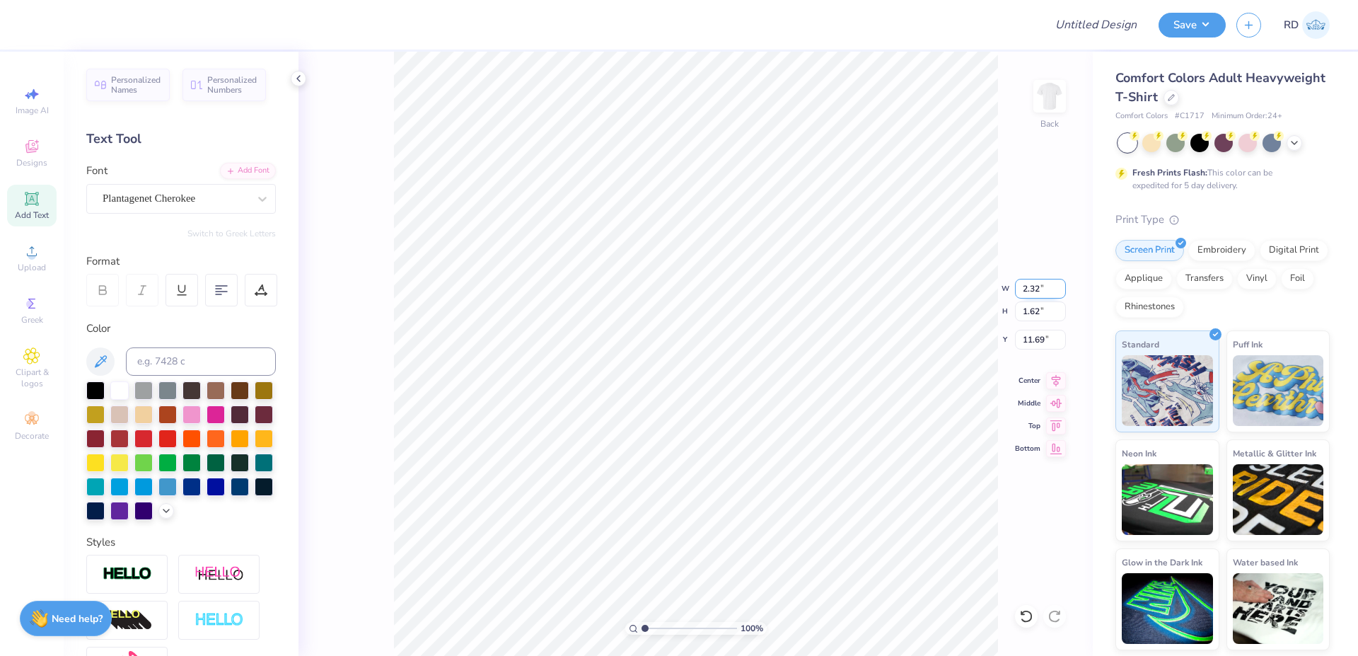
type input "2.32"
type input "0.47"
type input "12.26"
drag, startPoint x: 663, startPoint y: 631, endPoint x: 651, endPoint y: 630, distance: 12.0
click at [651, 630] on input "range" at bounding box center [689, 628] width 95 height 13
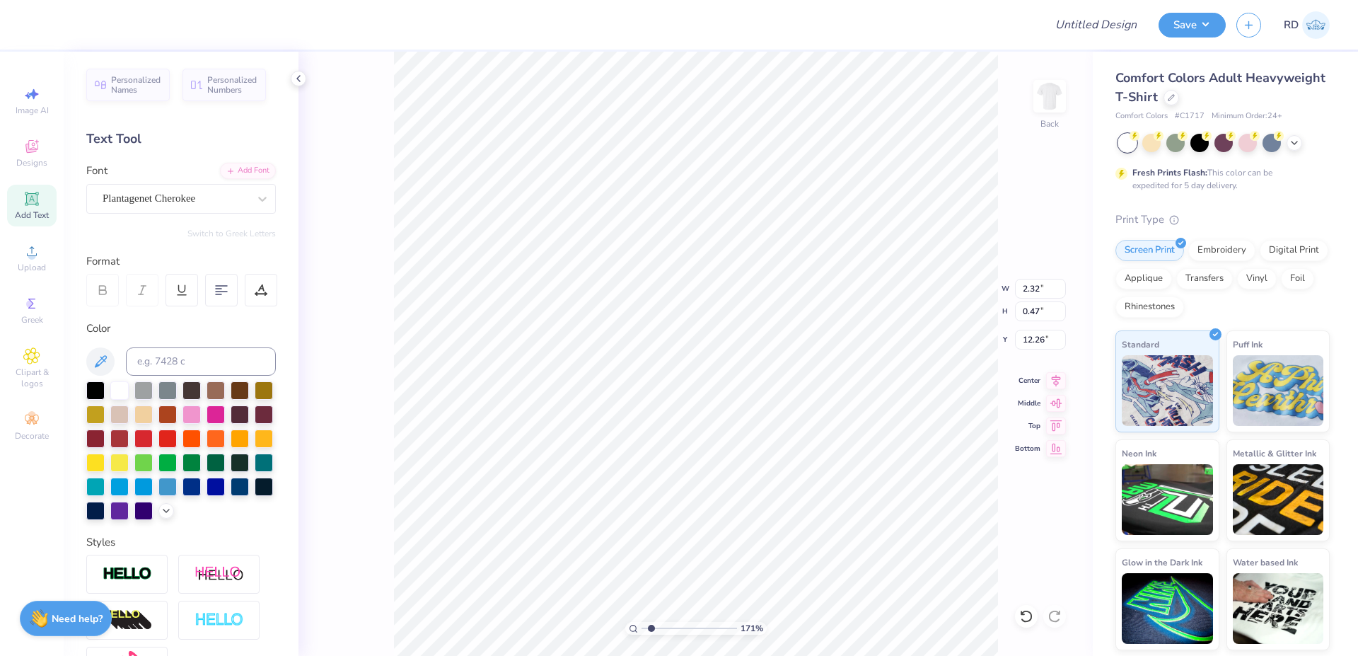
type input "1.71"
click at [673, 393] on li "Duplicate" at bounding box center [692, 390] width 111 height 28
type input "13.26"
type textarea "Rush 2025"
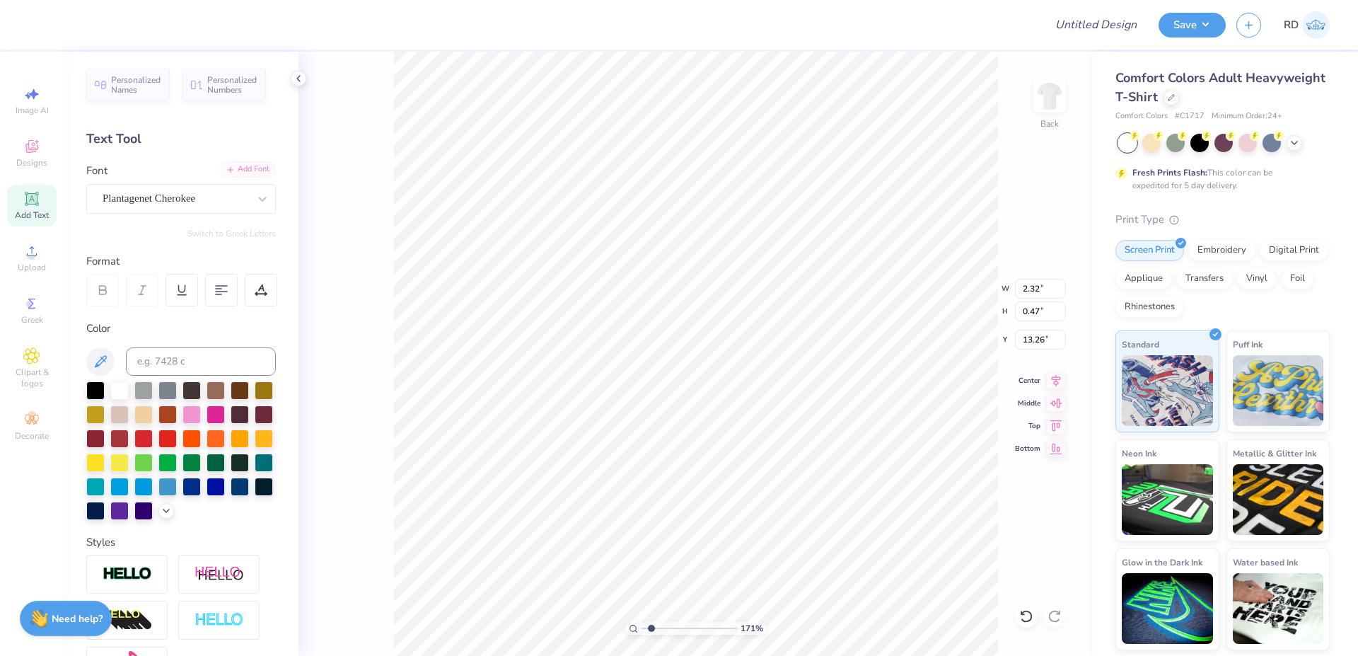
click at [222, 170] on div "Add Font" at bounding box center [248, 169] width 56 height 16
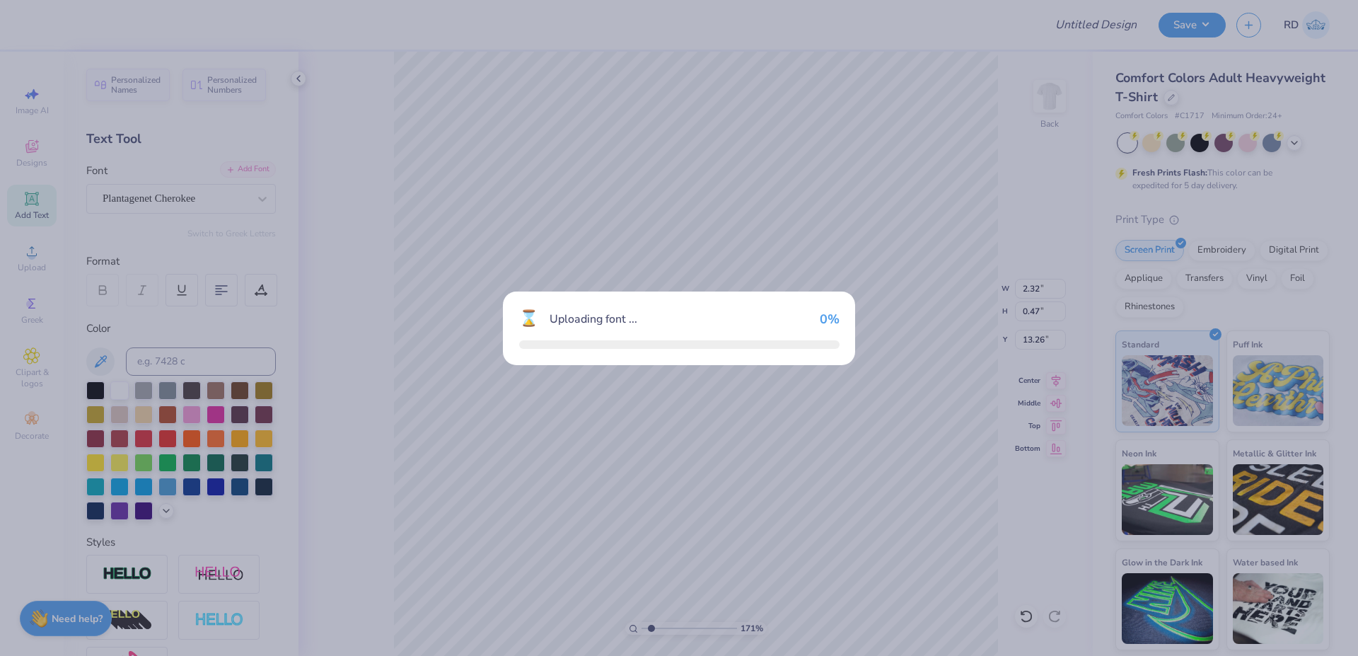
type input "3.02"
type input "0.49"
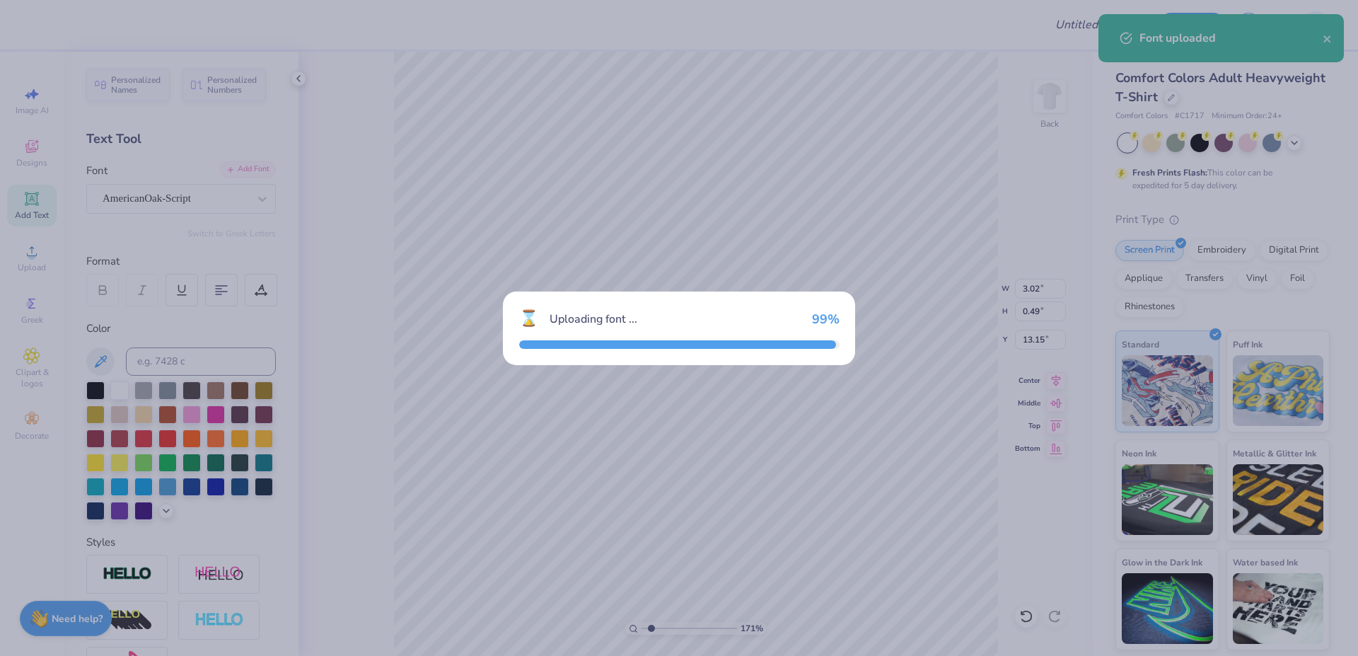
type input "3.77"
type input "0.70"
type input "13.15"
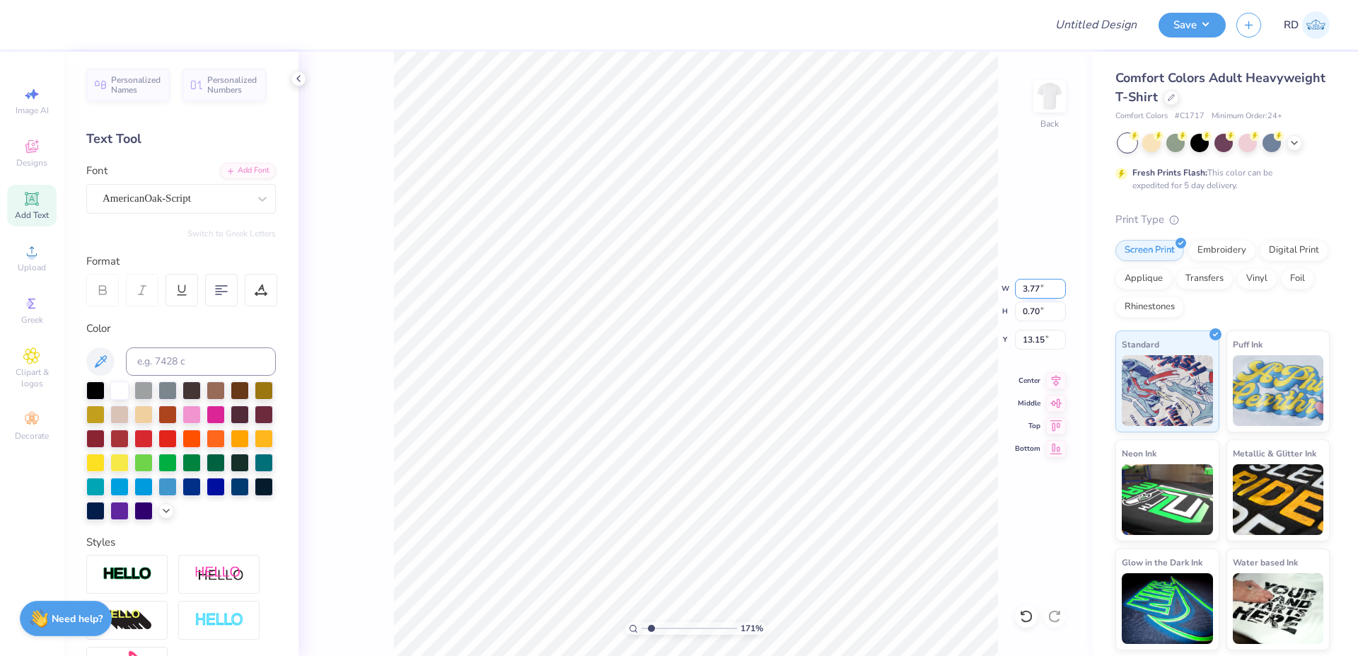
click at [1034, 295] on input "3.77" at bounding box center [1040, 289] width 51 height 20
paste input "60"
type input "3.60"
type input "0.67"
type input "13.17"
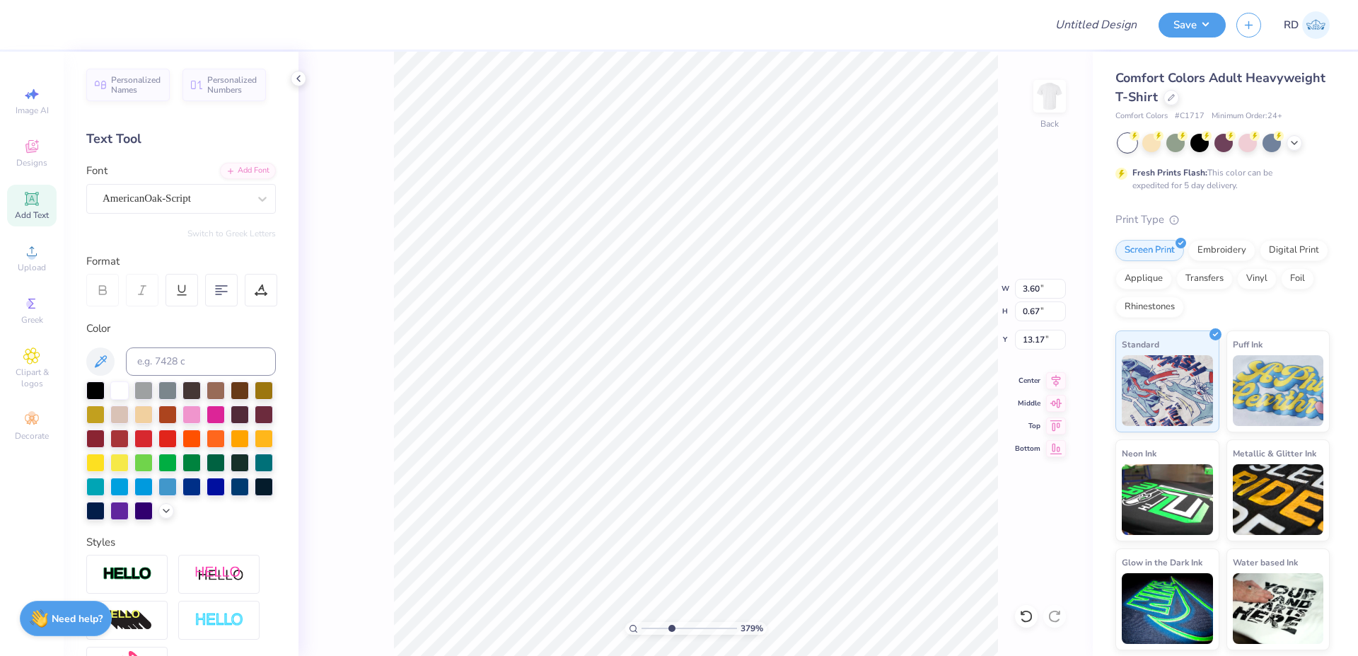
click at [671, 632] on input "range" at bounding box center [689, 628] width 95 height 13
type input "3.79"
type input "12.17"
click at [650, 625] on input "range" at bounding box center [689, 628] width 95 height 13
type input "1.56"
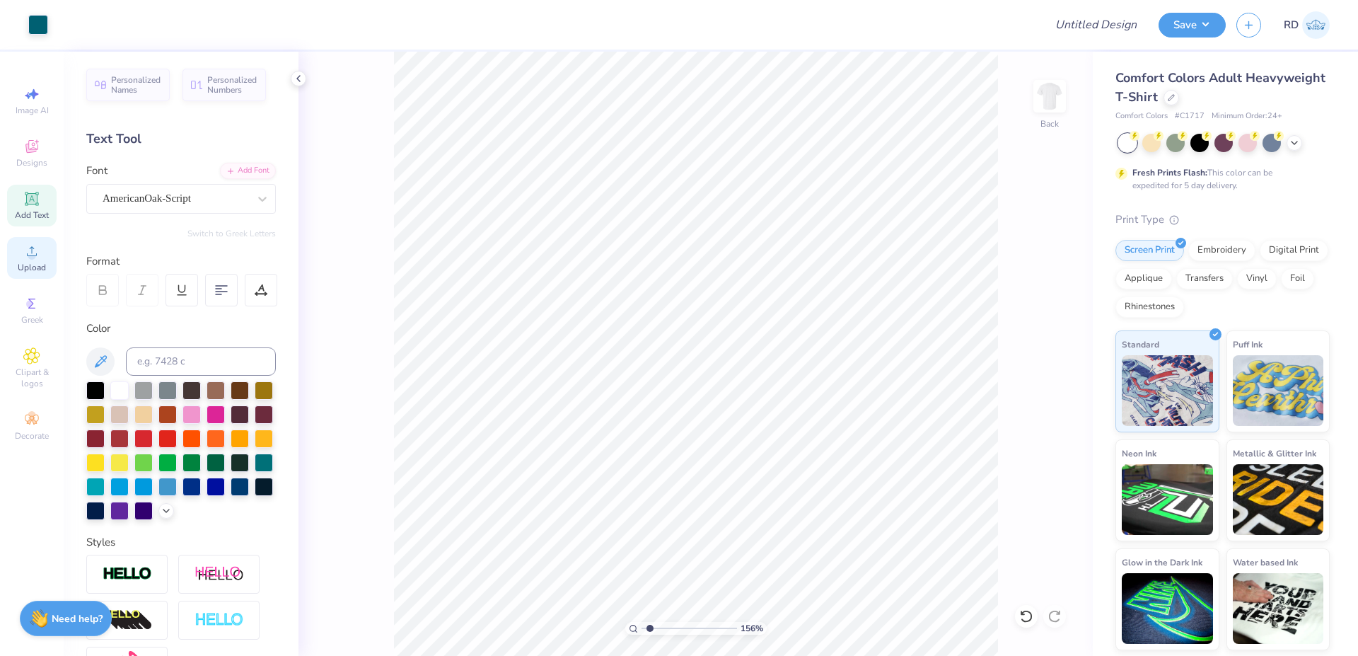
click at [43, 256] on div "Upload" at bounding box center [32, 258] width 50 height 42
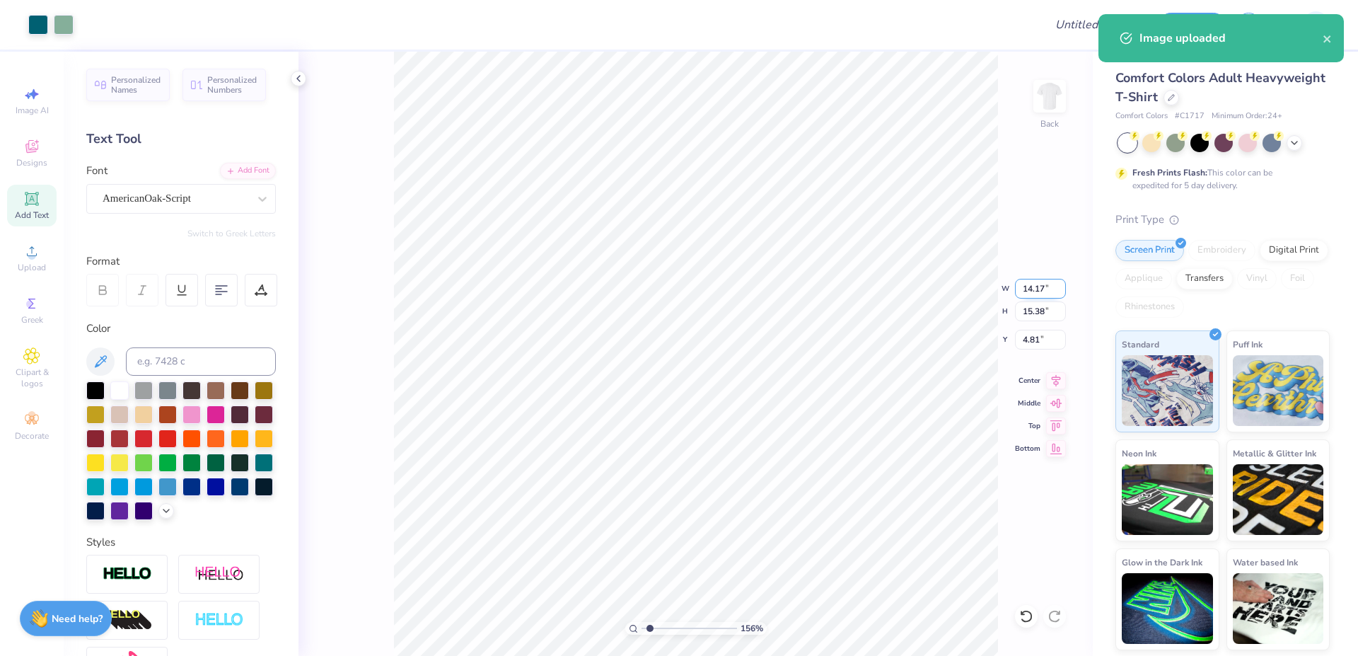
click at [1038, 289] on input "14.17" at bounding box center [1040, 289] width 51 height 20
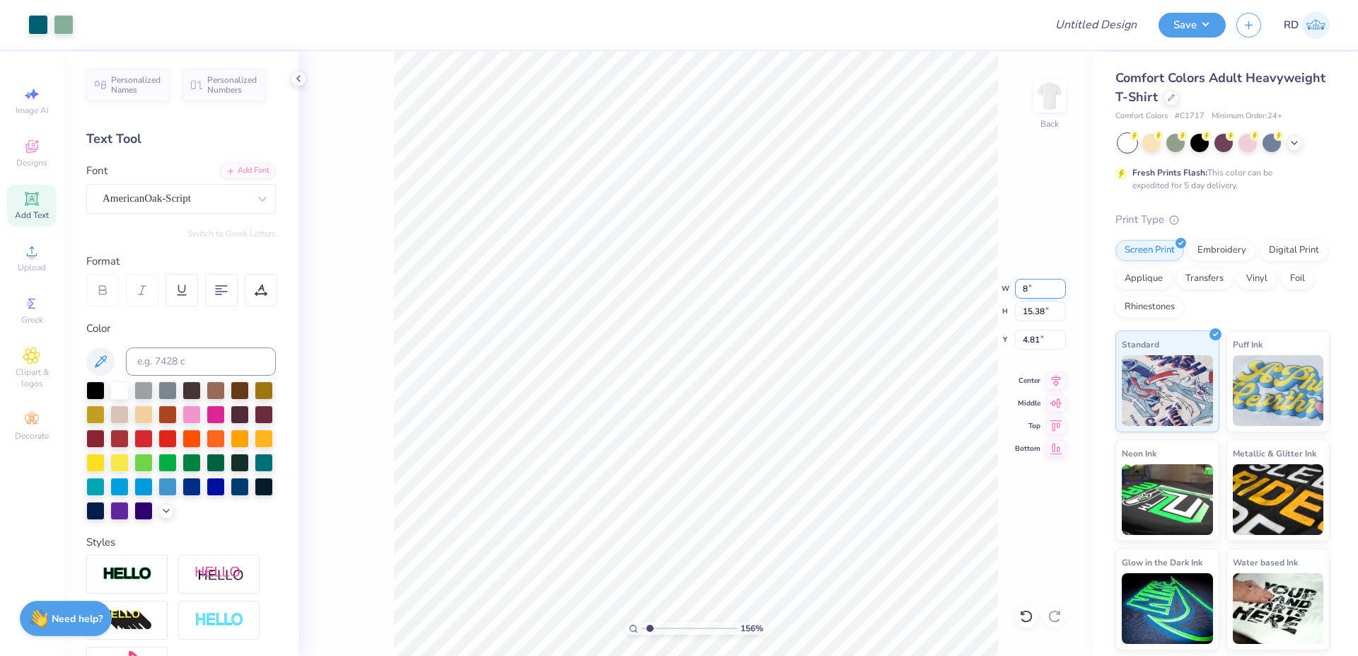
type input "8.00"
type input "8.68"
type input "3.49"
drag, startPoint x: 664, startPoint y: 627, endPoint x: 671, endPoint y: 634, distance: 9.5
click at [671, 634] on input "range" at bounding box center [689, 628] width 95 height 13
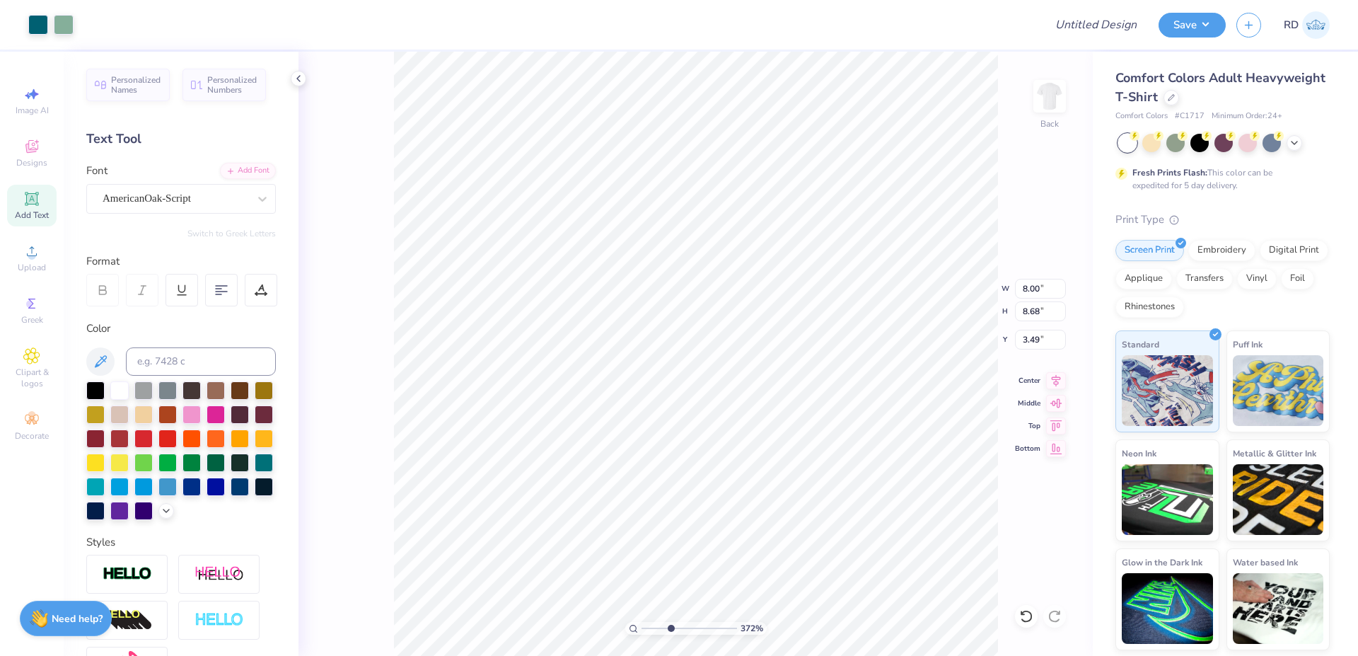
type input "3.72"
type input "3.41"
click at [1062, 376] on icon at bounding box center [1056, 378] width 20 height 17
drag, startPoint x: 664, startPoint y: 630, endPoint x: 651, endPoint y: 631, distance: 13.5
click at [651, 631] on input "range" at bounding box center [689, 628] width 95 height 13
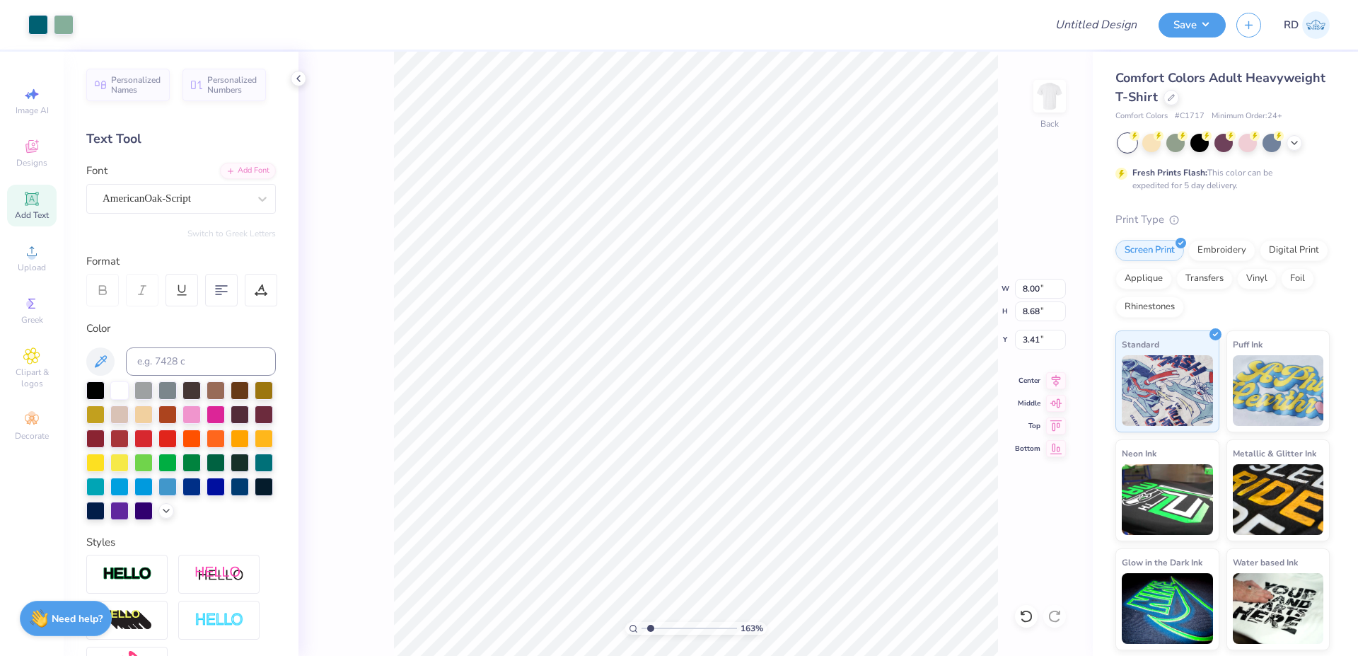
type input "1.63"
click at [1057, 381] on icon at bounding box center [1056, 378] width 20 height 17
type input "6.14"
click at [1055, 380] on icon at bounding box center [1056, 378] width 9 height 12
click at [31, 255] on icon at bounding box center [32, 251] width 10 height 10
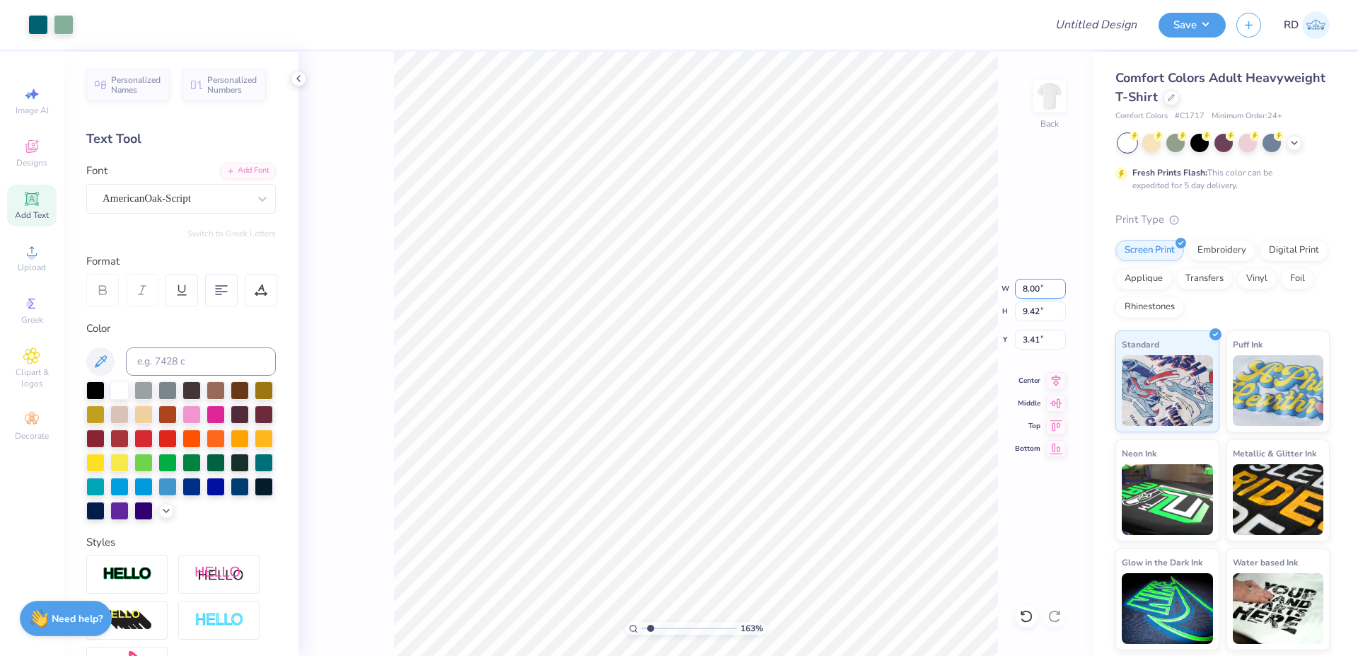
click at [1038, 286] on input "8.00" at bounding box center [1040, 289] width 51 height 20
type input "10.00"
type input "11.78"
type input "2.24"
click at [1028, 315] on input "11.78" at bounding box center [1040, 311] width 51 height 20
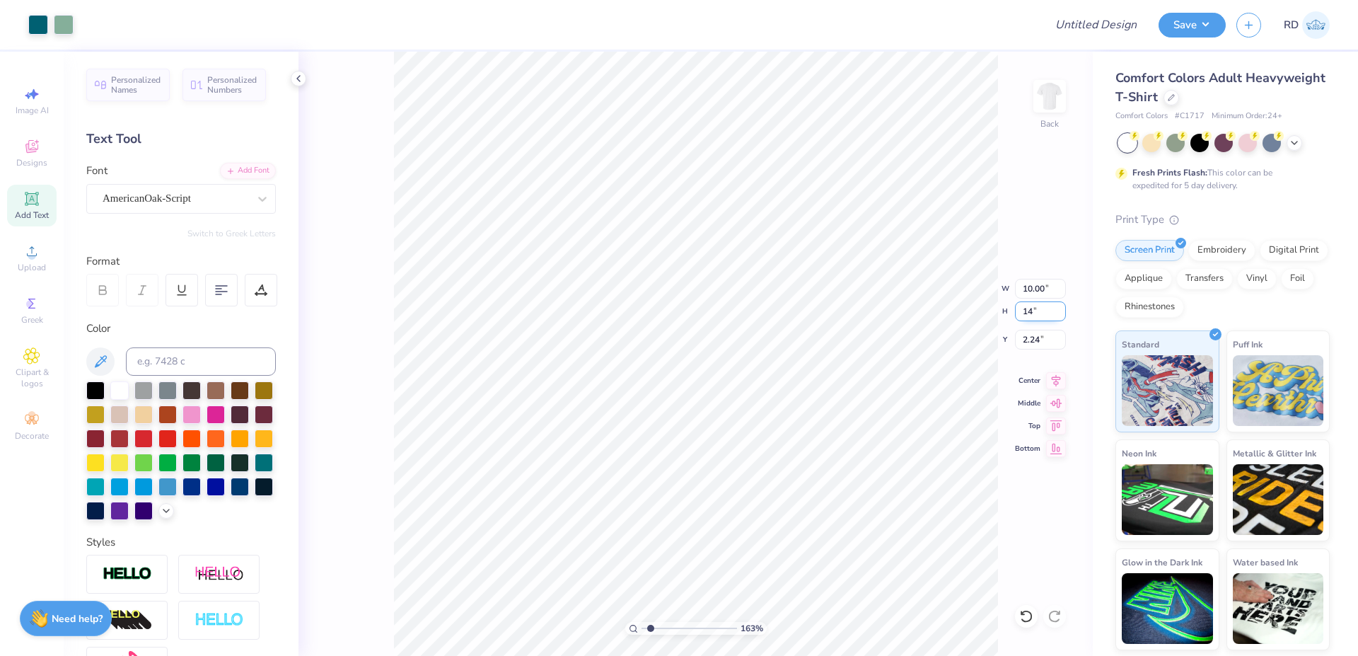
type input "14"
type input "11.89"
type input "14.00"
click at [1029, 348] on input "1.12" at bounding box center [1040, 340] width 51 height 20
type input "2.00"
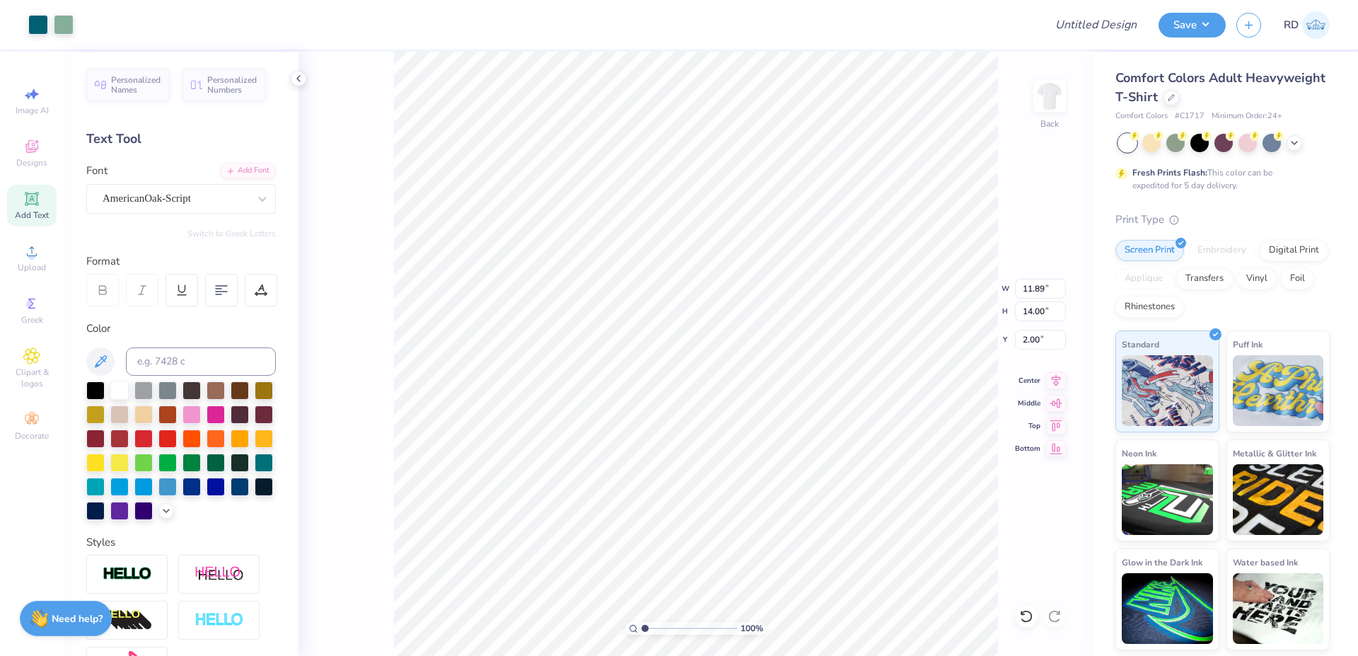
drag, startPoint x: 652, startPoint y: 624, endPoint x: 640, endPoint y: 627, distance: 12.4
type input "1"
click at [642, 627] on input "range" at bounding box center [689, 628] width 95 height 13
click at [1037, 339] on input "2.00" at bounding box center [1040, 340] width 51 height 20
click at [1043, 313] on input "14.00" at bounding box center [1040, 311] width 51 height 20
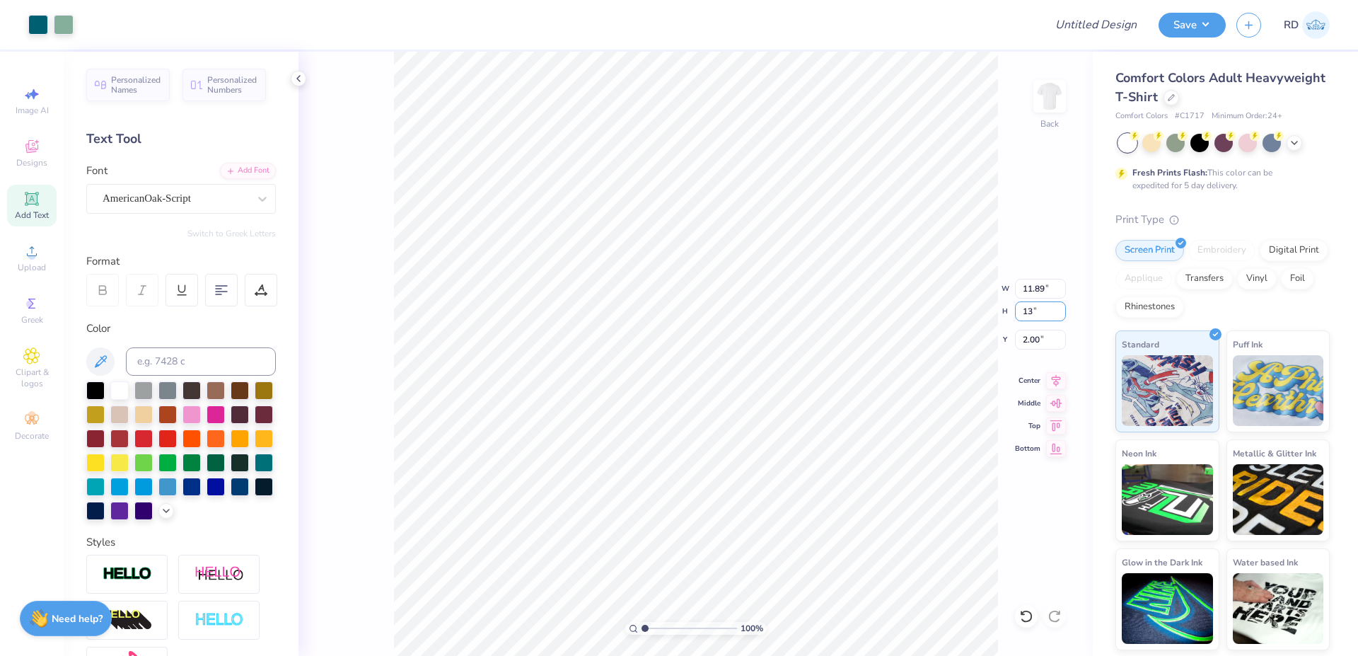
type input "13"
type input "11.04"
type input "13.00"
click at [1038, 335] on input "2.50" at bounding box center [1040, 340] width 51 height 20
type input "2.00"
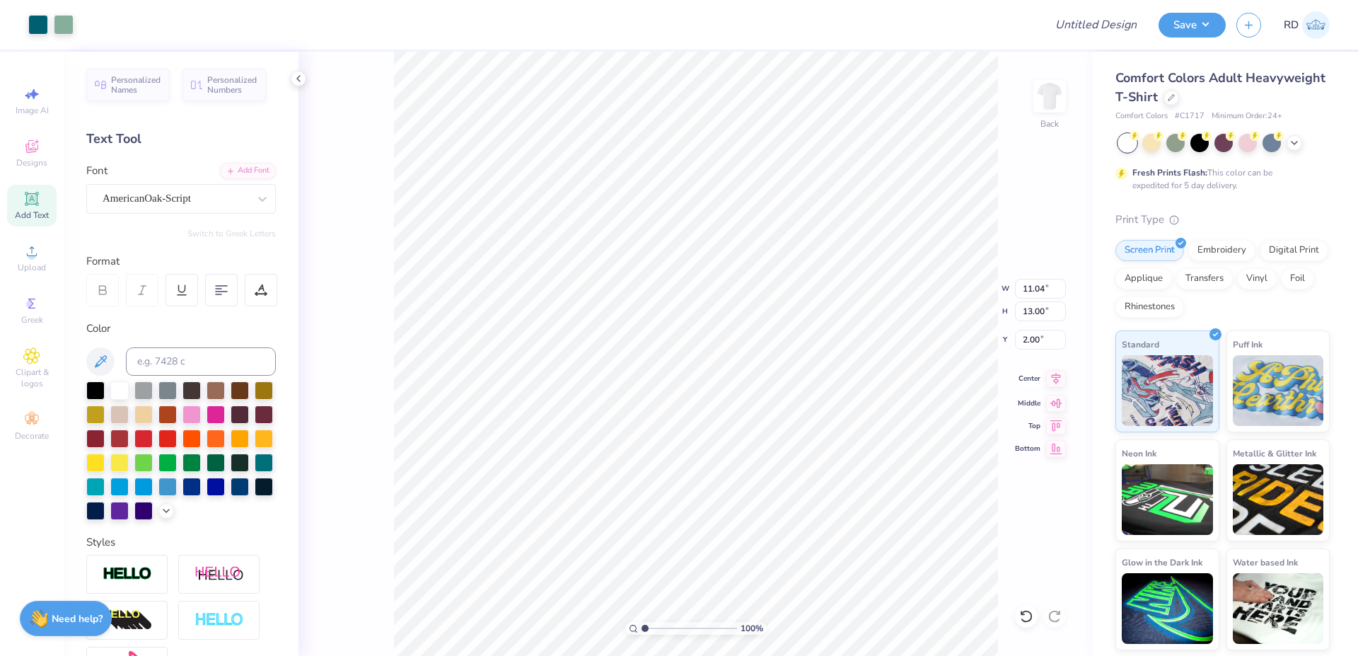
click at [1055, 380] on icon at bounding box center [1056, 378] width 9 height 12
click at [33, 261] on div "Upload" at bounding box center [32, 258] width 50 height 42
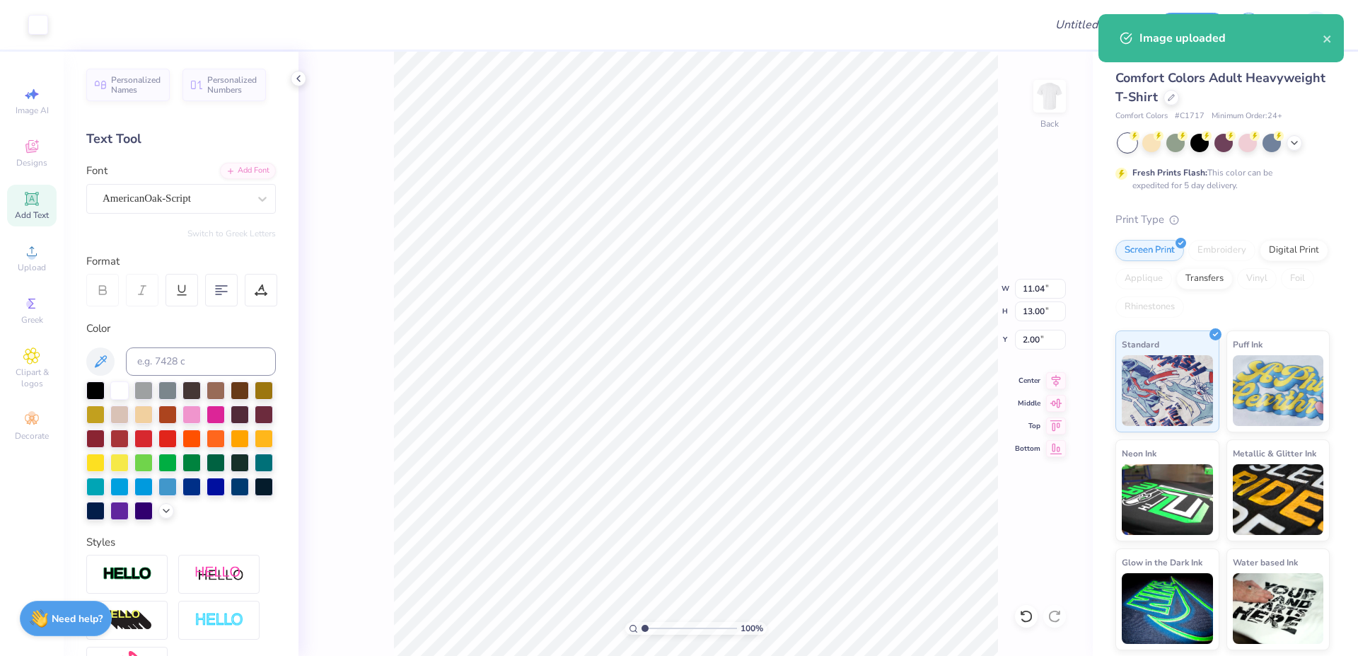
type input "14.17"
type input "16.57"
type input "4.22"
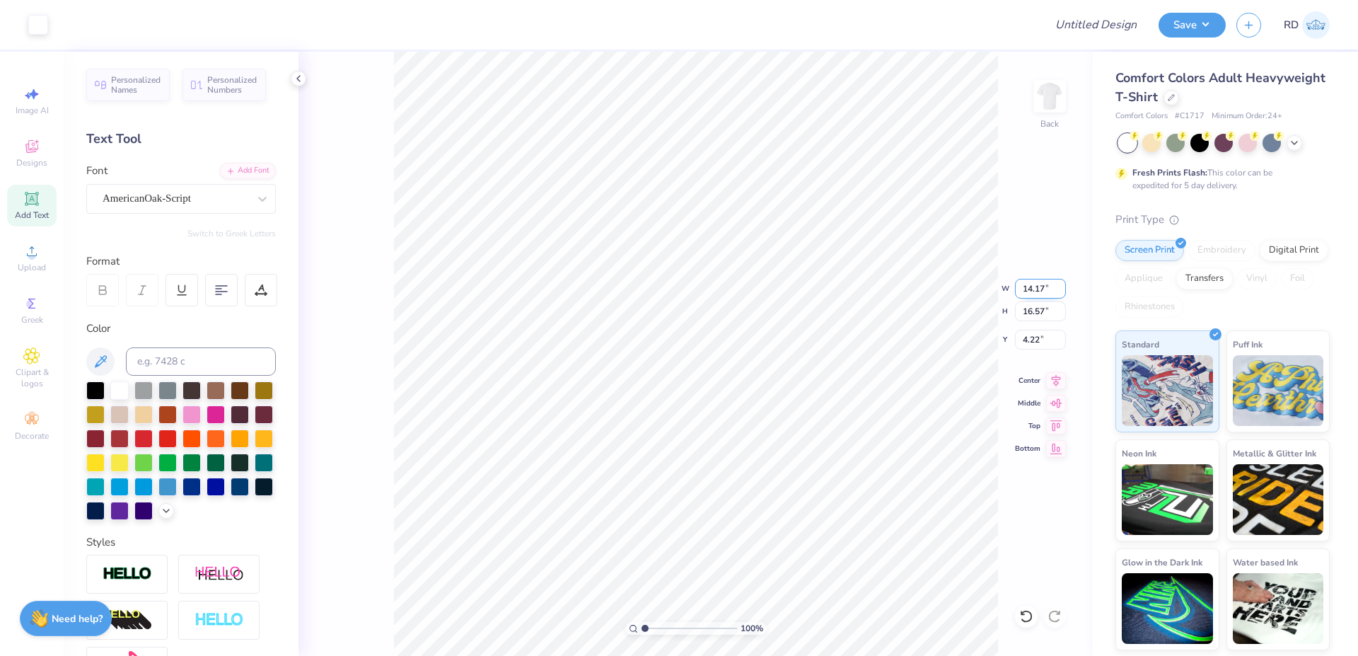
click at [1038, 290] on input "14.17" at bounding box center [1040, 289] width 51 height 20
click at [1039, 313] on input "16.57" at bounding box center [1040, 311] width 51 height 20
type input "12"
type input "10.27"
type input "12.00"
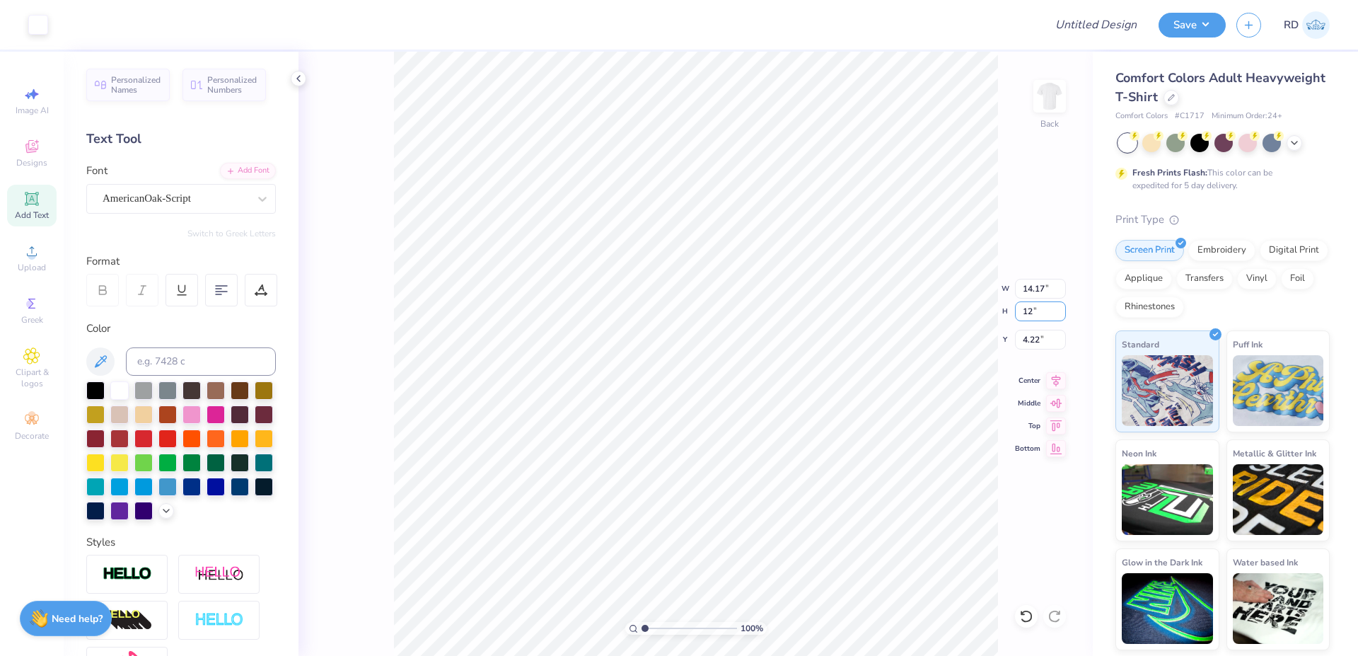
type input "6.50"
type input "11.04"
type input "11.98"
type input "2.00"
type input "10.27"
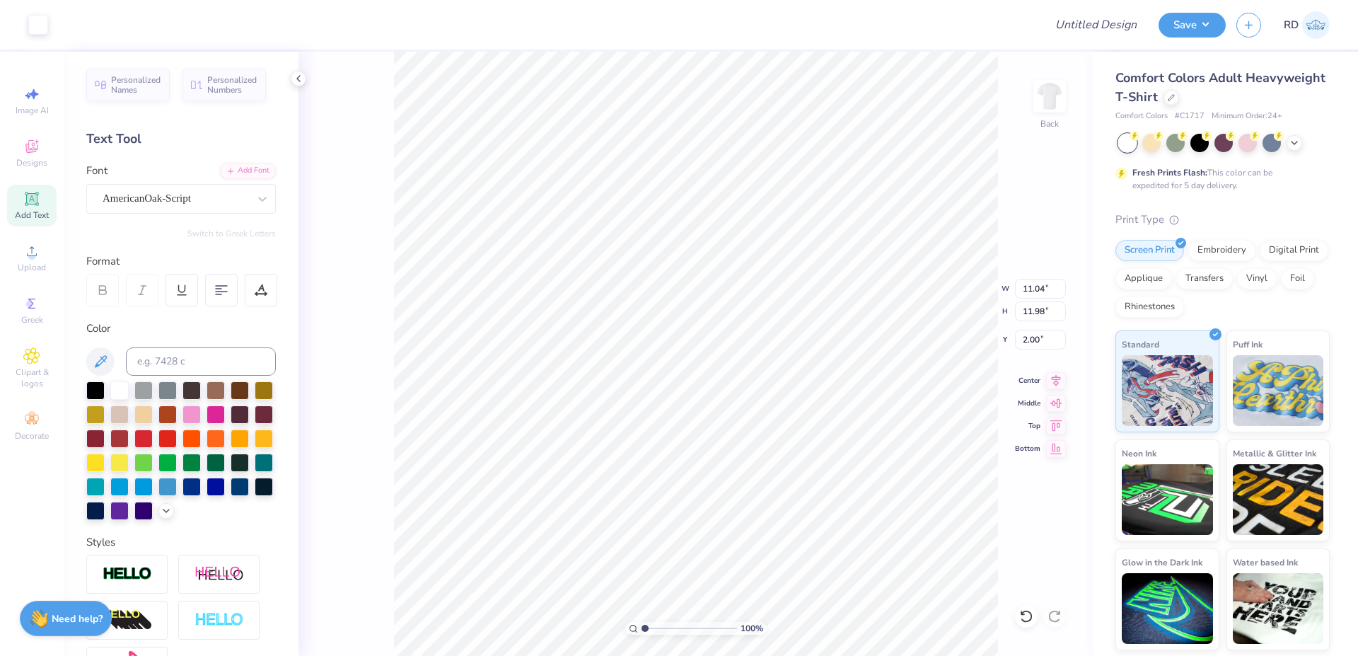
type input "12.00"
type input "6.50"
type input "4.97"
type input "0.92"
type input "14.08"
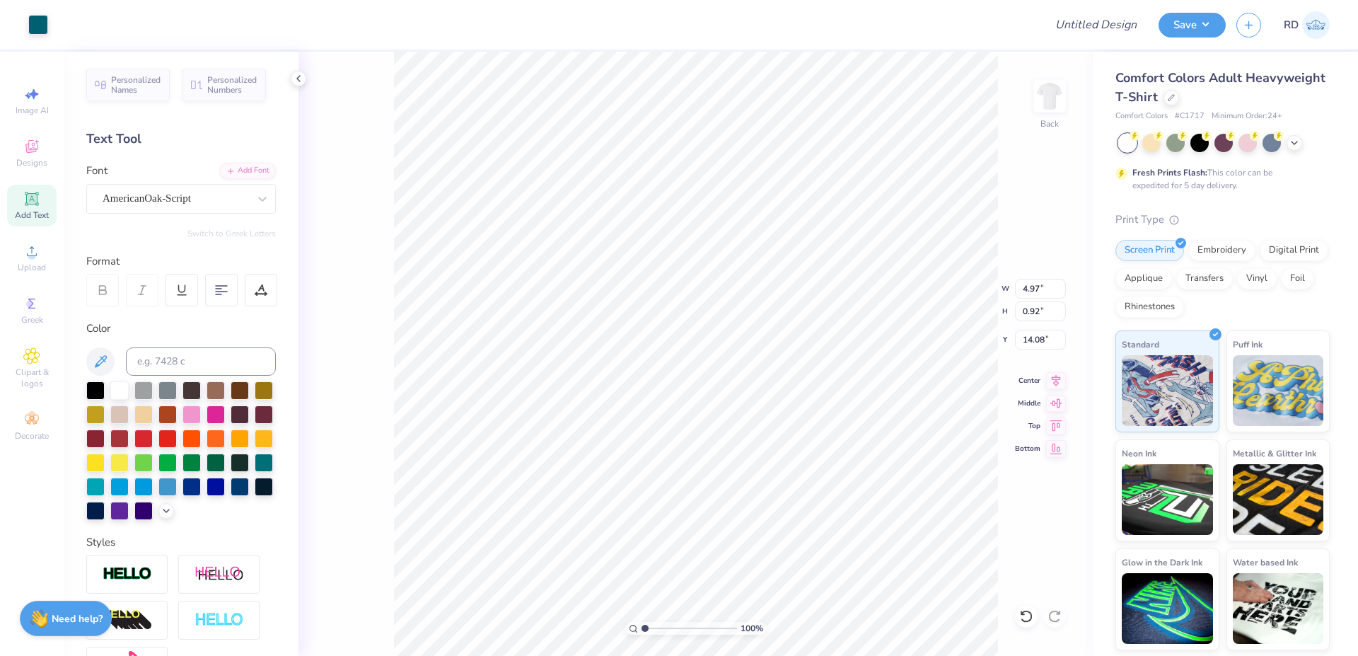
type input "8.47"
type input "2.54"
click at [1032, 313] on input "12.00" at bounding box center [1040, 311] width 51 height 20
type input "13"
type input "11.12"
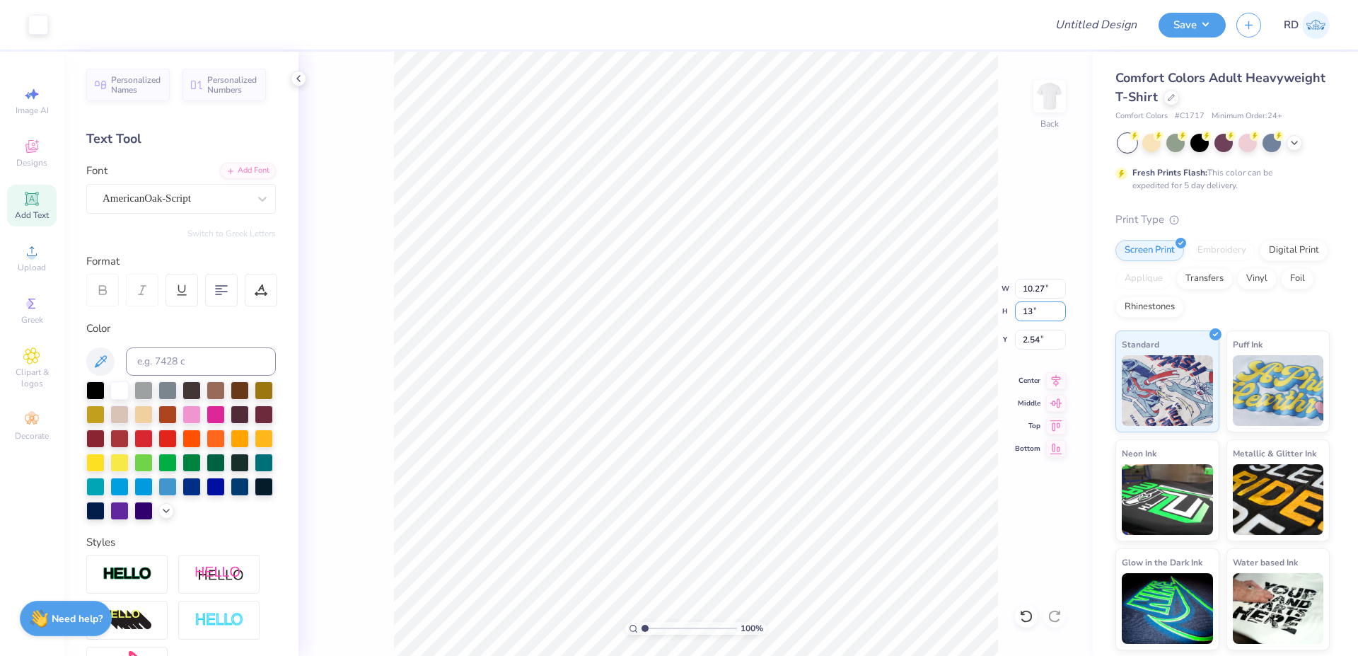
type input "13.00"
click at [1032, 338] on input "2.04" at bounding box center [1040, 340] width 51 height 20
click at [1052, 374] on icon at bounding box center [1056, 378] width 20 height 17
click at [1059, 382] on icon at bounding box center [1056, 378] width 20 height 17
click at [1042, 342] on input "5.24" at bounding box center [1040, 340] width 51 height 20
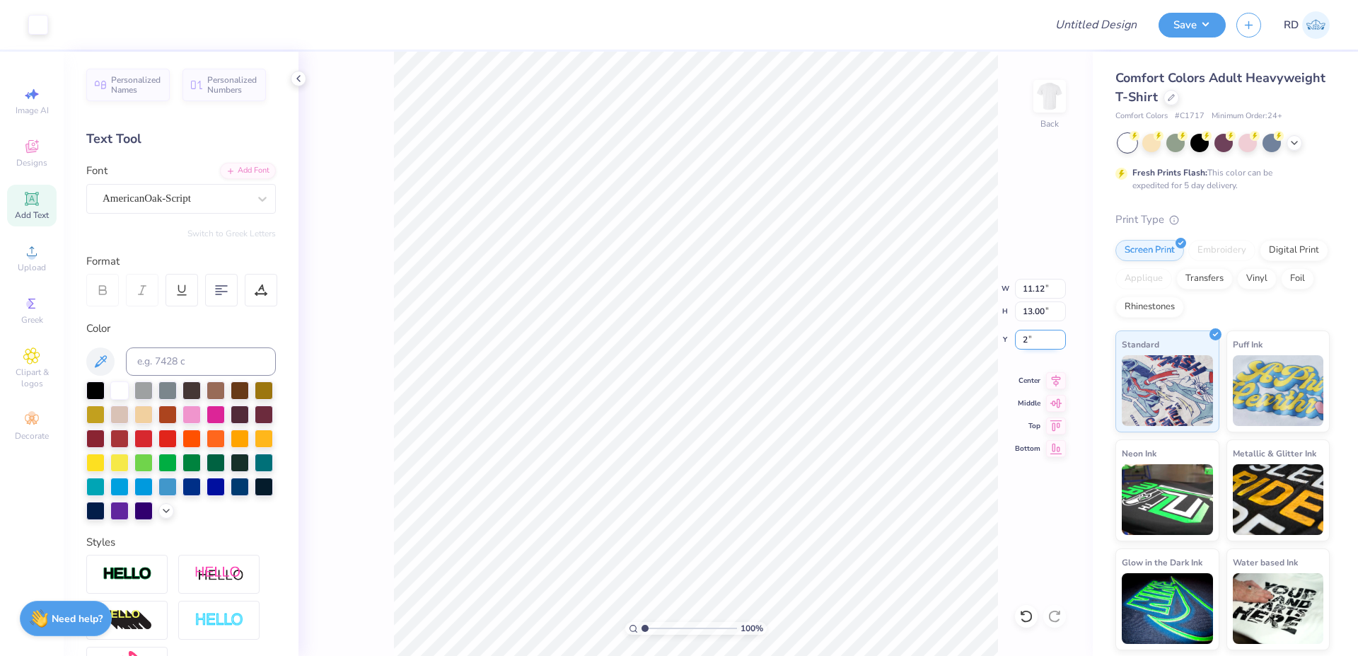
type input "2.00"
click at [1056, 377] on icon at bounding box center [1056, 378] width 9 height 12
click at [1101, 30] on input "Design Title" at bounding box center [1078, 25] width 139 height 28
paste input "FPS239476"
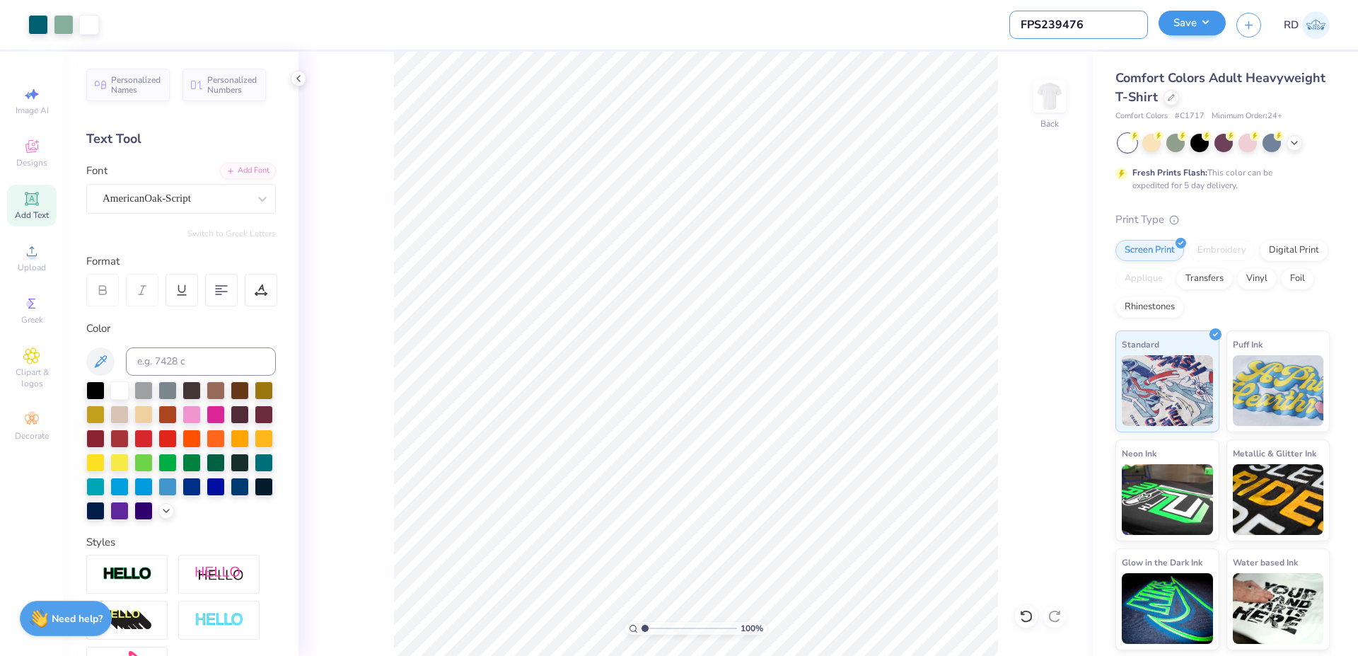
type input "FPS239476"
click at [1184, 29] on button "Save" at bounding box center [1192, 23] width 67 height 25
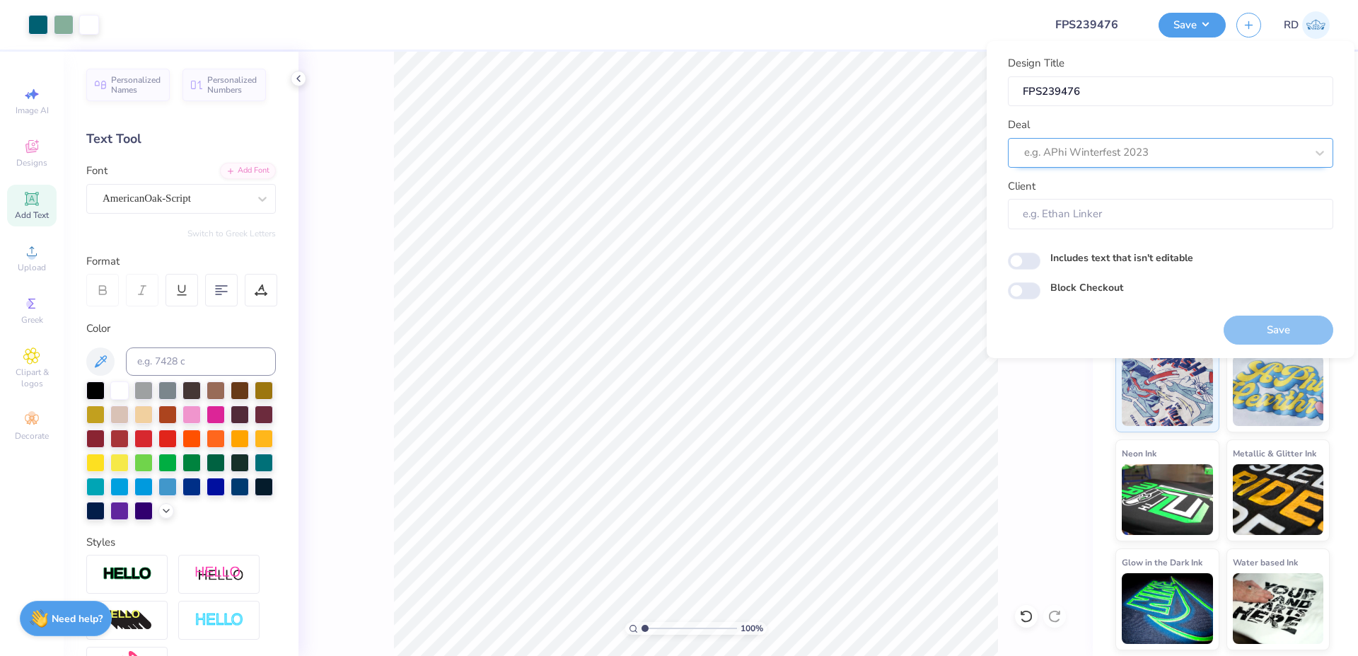
click at [1113, 151] on div at bounding box center [1165, 152] width 282 height 19
click at [1079, 182] on div "Design Tool Gallery" at bounding box center [1171, 190] width 314 height 23
type input "gallery"
type input "Design Tool Gallery User"
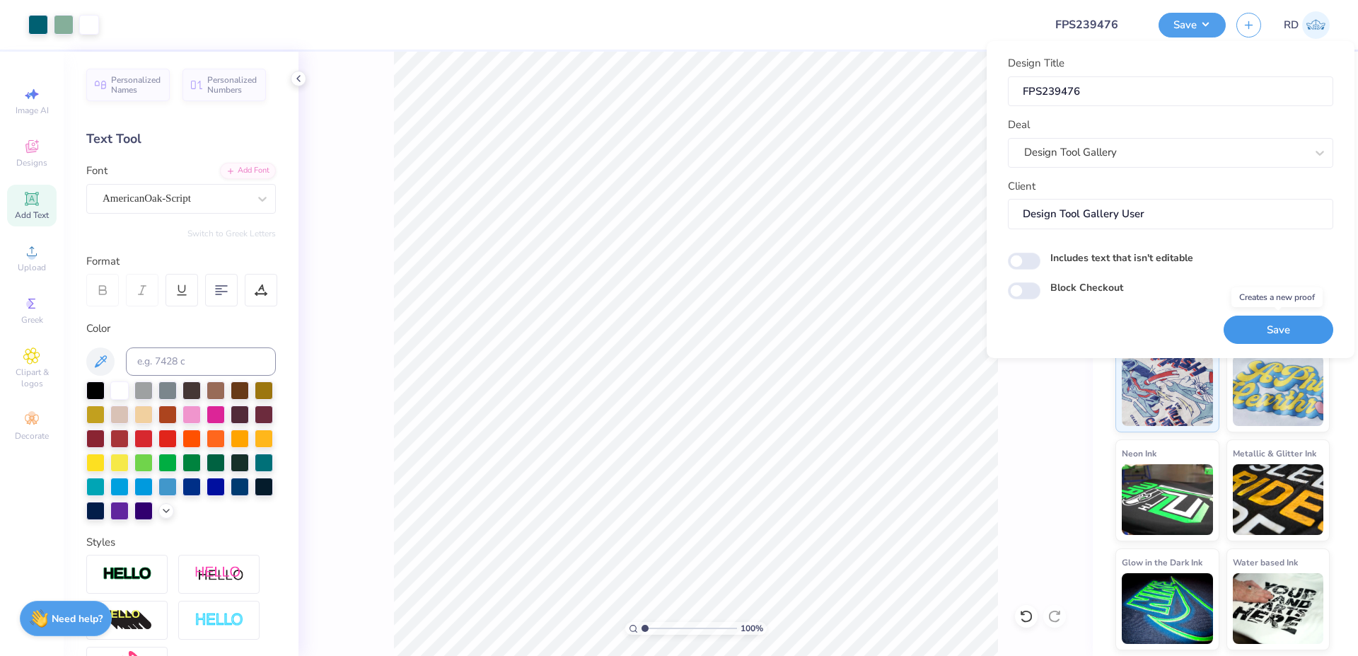
click at [1306, 327] on button "Save" at bounding box center [1279, 329] width 110 height 29
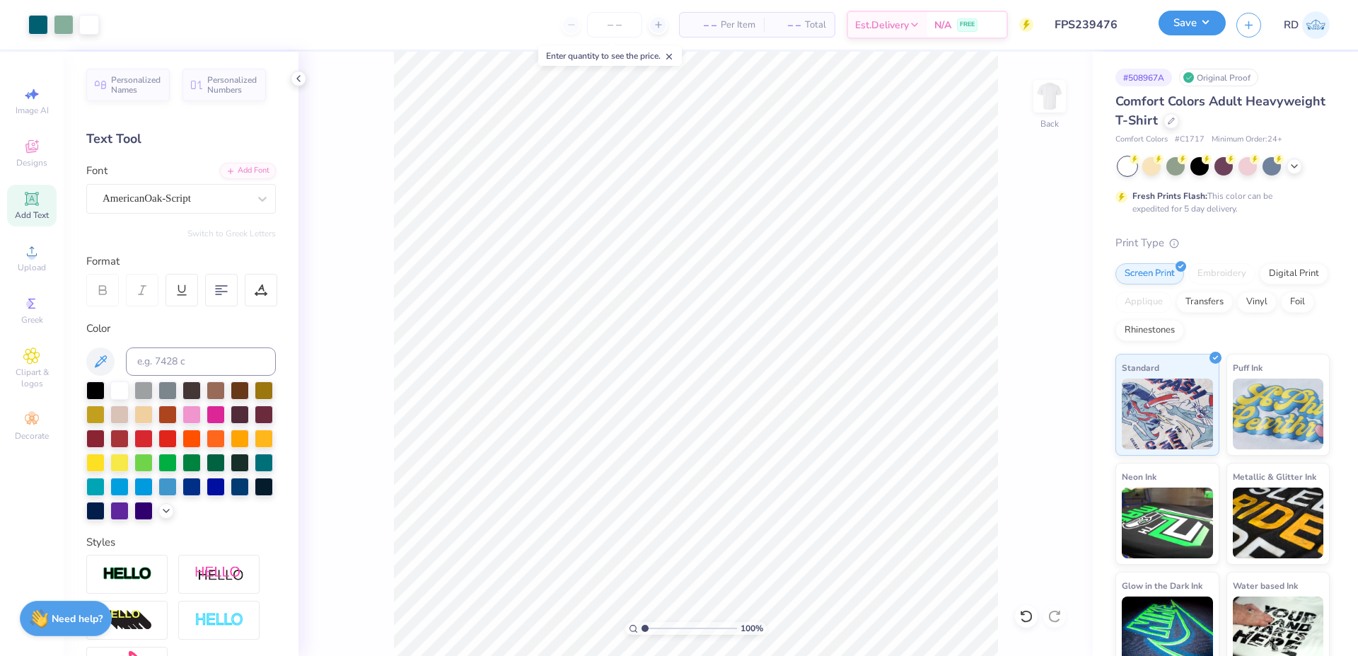
click at [1199, 29] on button "Save" at bounding box center [1192, 23] width 67 height 25
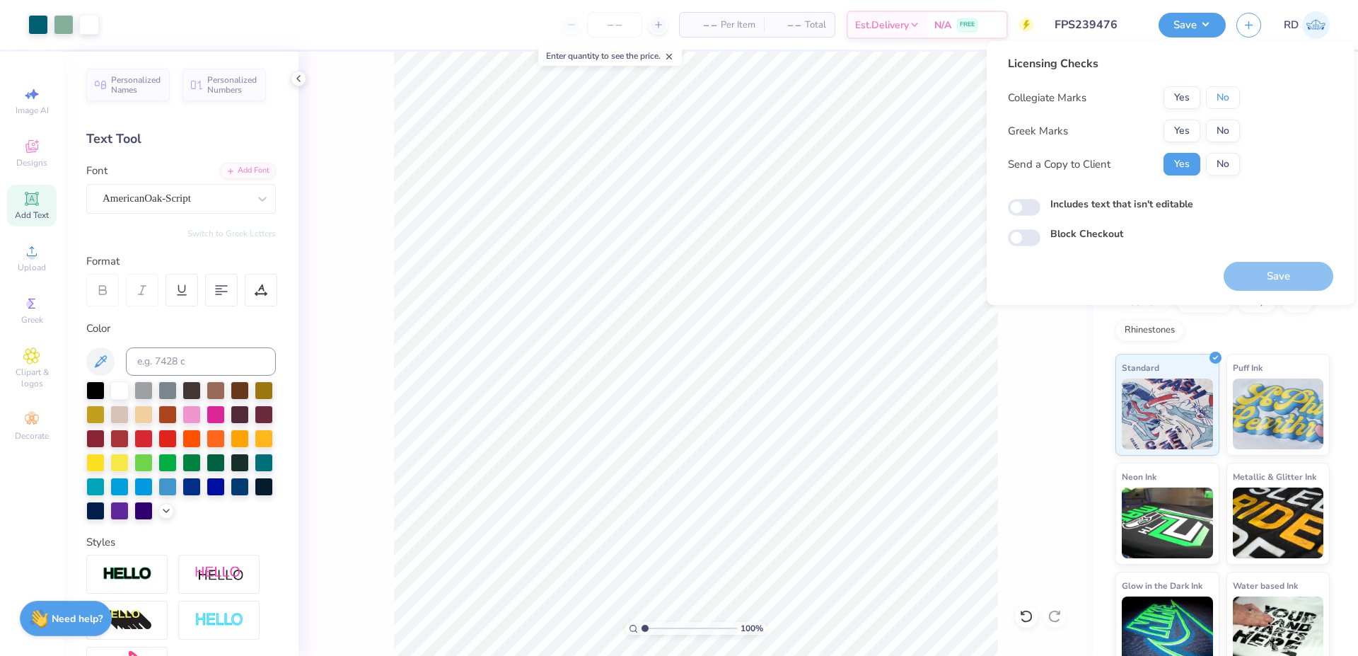
drag, startPoint x: 1239, startPoint y: 96, endPoint x: 1212, endPoint y: 110, distance: 29.4
click at [1236, 96] on button "No" at bounding box center [1223, 97] width 34 height 23
click at [1186, 130] on button "Yes" at bounding box center [1182, 131] width 37 height 23
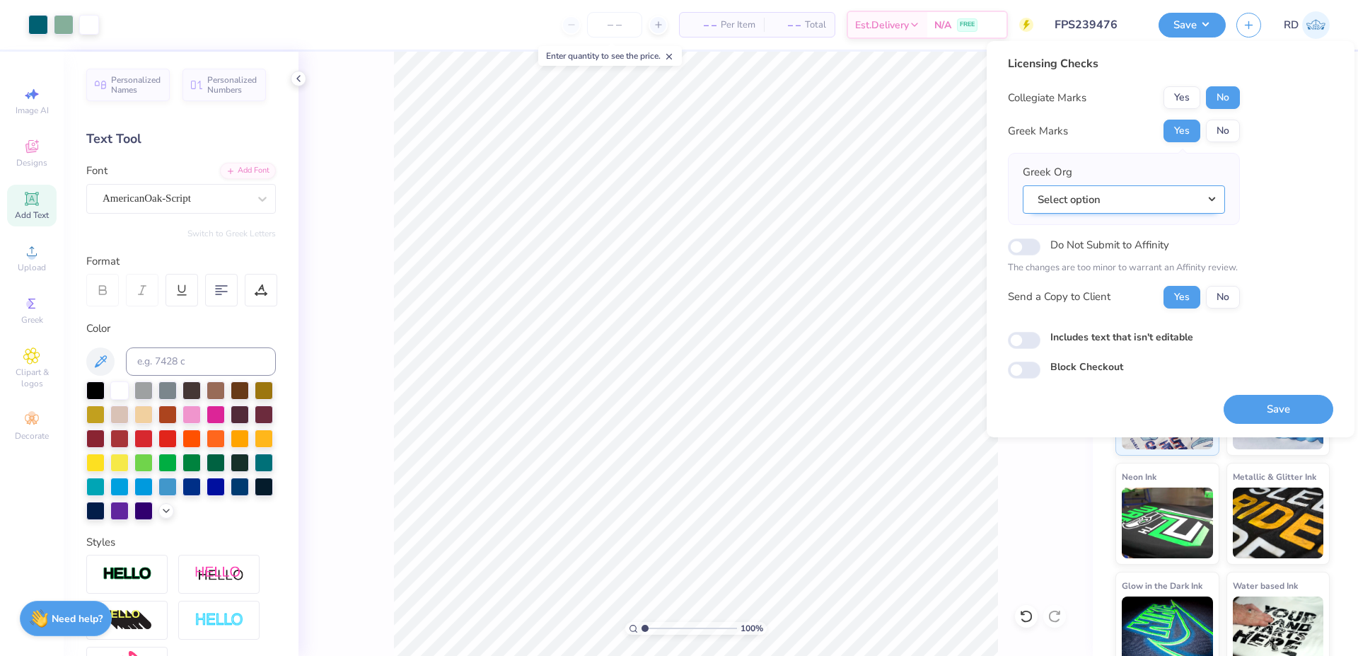
click at [1209, 201] on button "Select option" at bounding box center [1124, 199] width 202 height 29
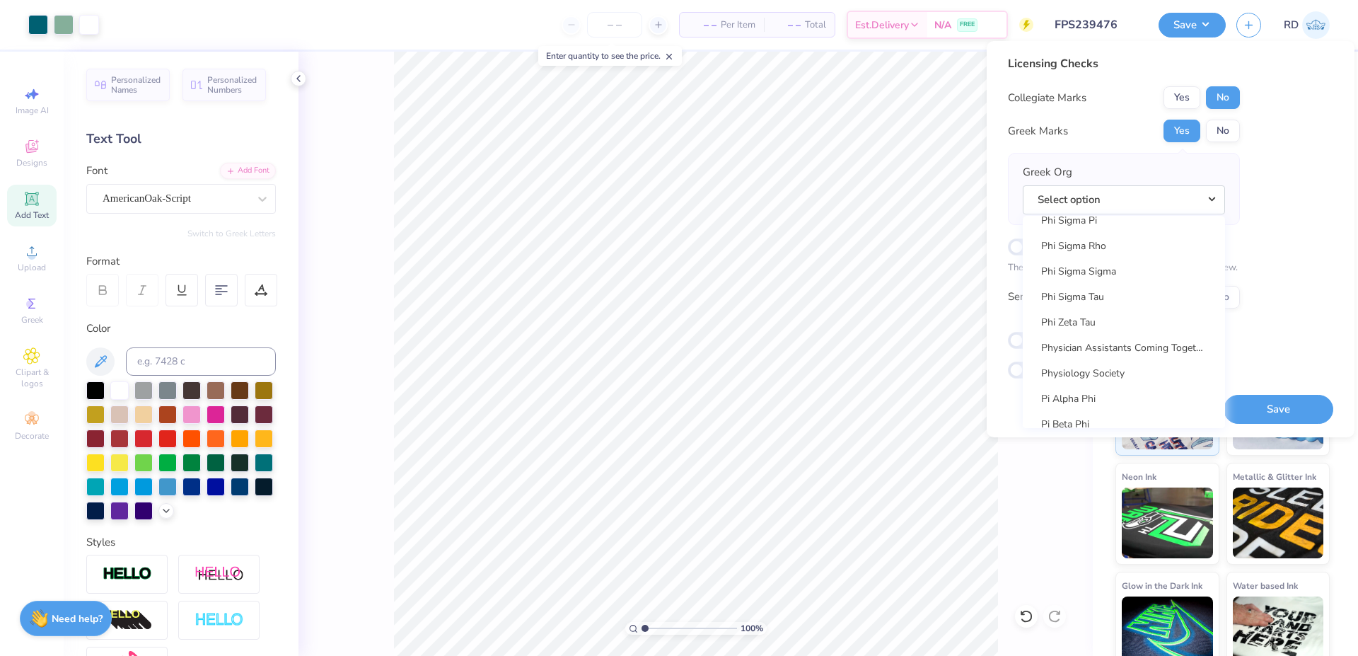
scroll to position [7508, 0]
click at [1120, 290] on link "Phi Kappa Psi" at bounding box center [1123, 288] width 191 height 23
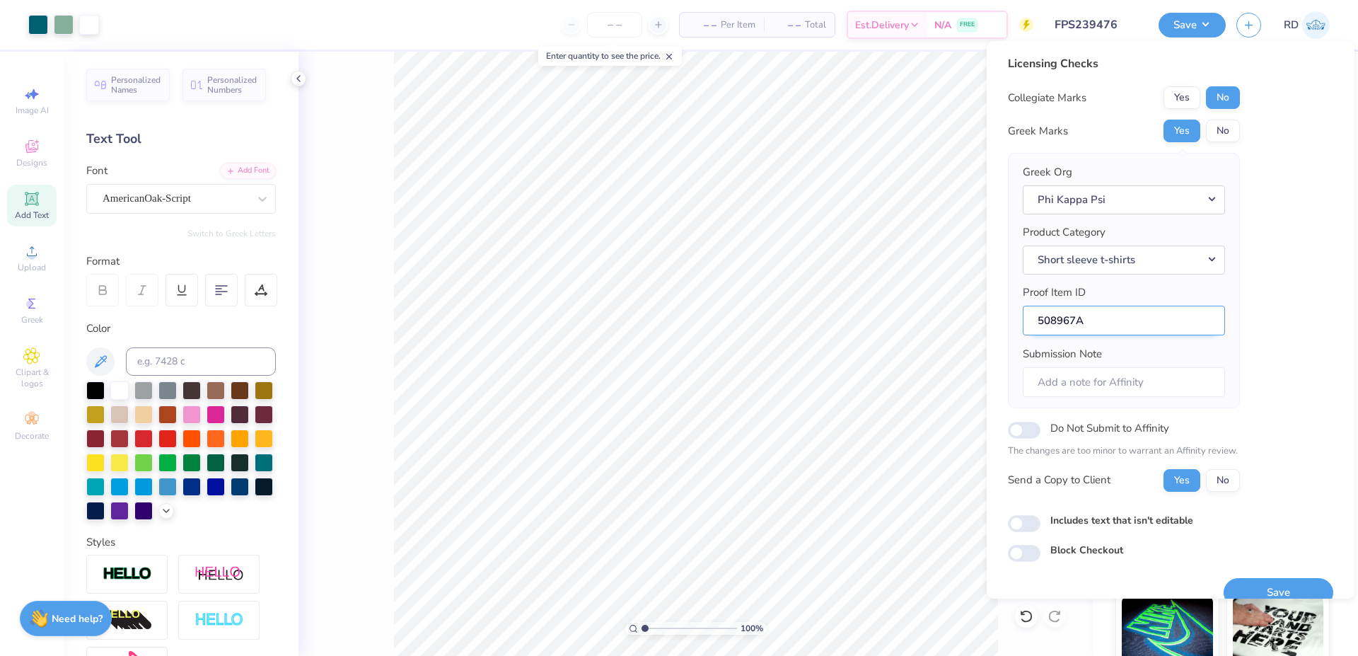
drag, startPoint x: 1074, startPoint y: 320, endPoint x: 988, endPoint y: 321, distance: 86.3
click at [1023, 321] on input "508967A" at bounding box center [1124, 321] width 202 height 30
click at [1252, 586] on button "Save" at bounding box center [1279, 592] width 110 height 29
